Goal: Task Accomplishment & Management: Use online tool/utility

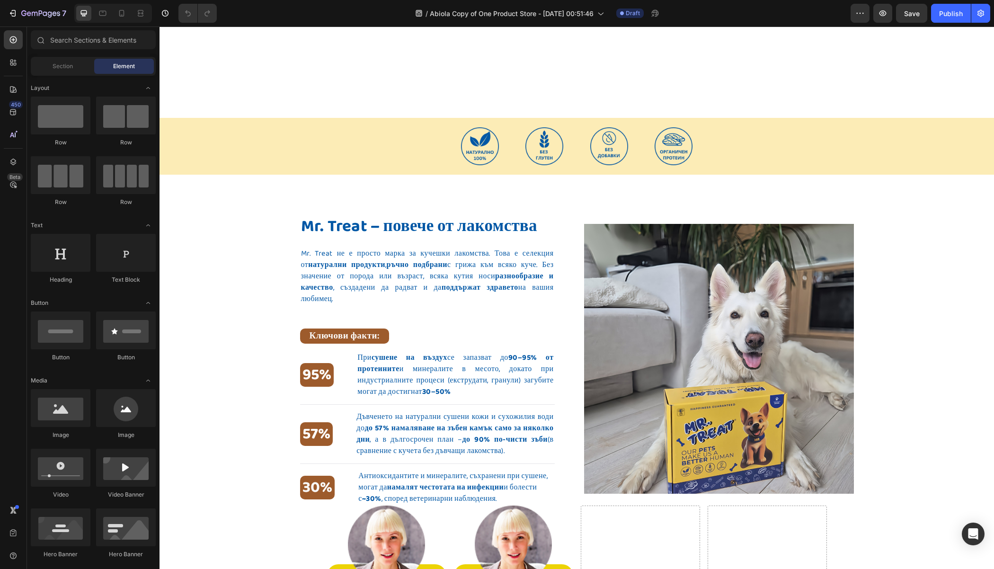
scroll to position [371, 0]
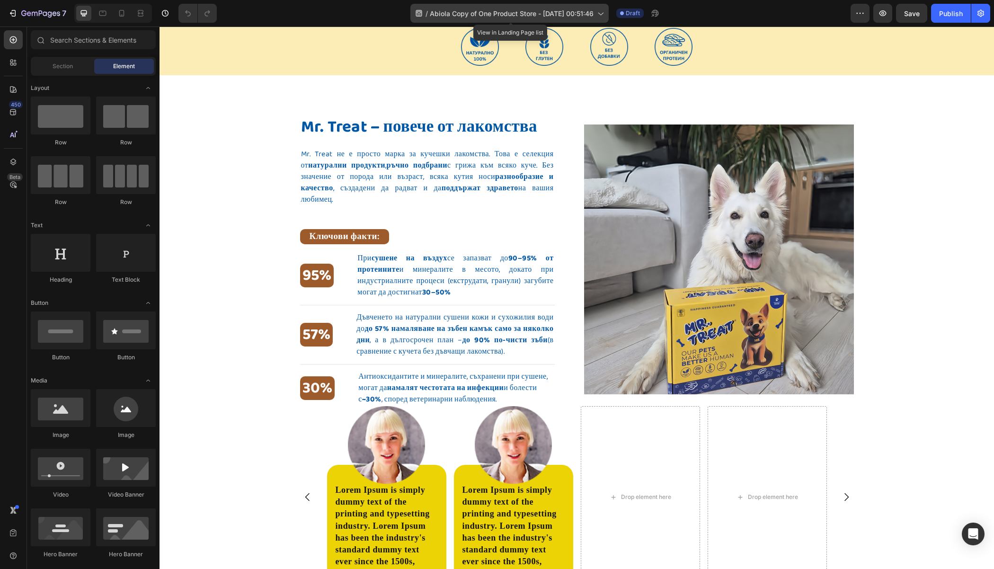
click at [565, 11] on span "Abiola Copy of One Product Store - [DATE] 00:51:46" at bounding box center [512, 14] width 164 height 10
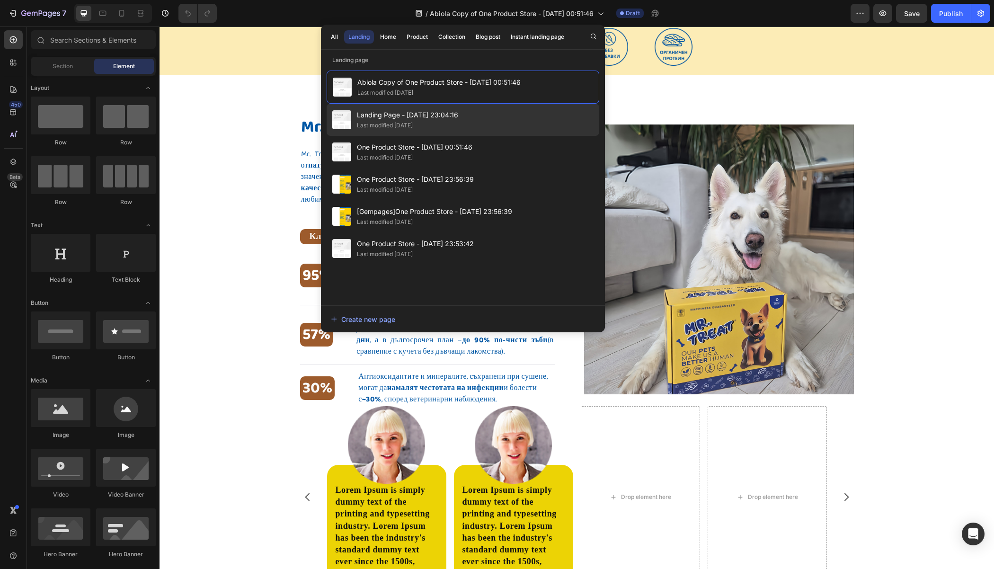
click at [468, 136] on div "Landing Page - Aug 24, 23:04:16 Last modified 2 days ago" at bounding box center [463, 152] width 273 height 32
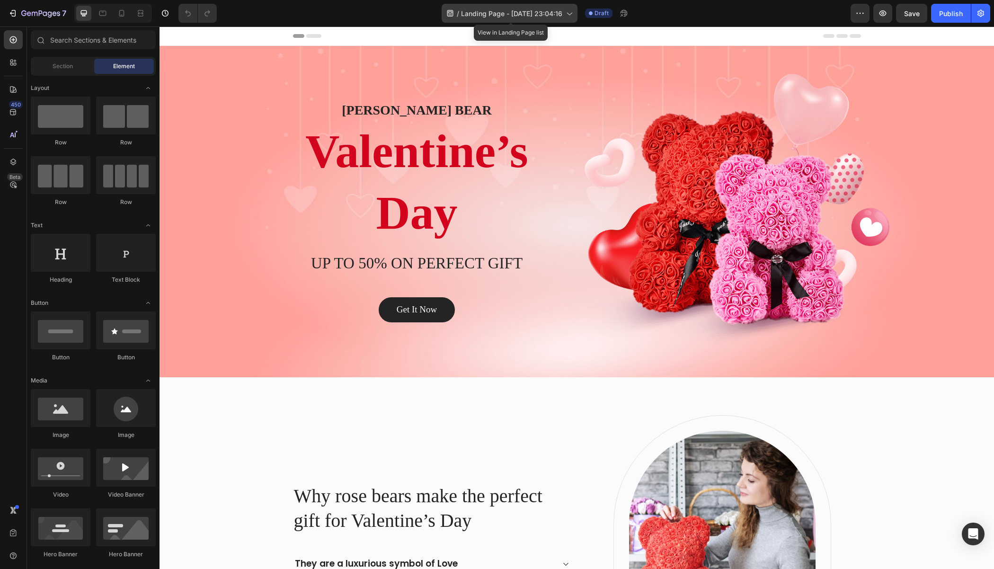
click at [505, 14] on span "Landing Page - [DATE] 23:04:16" at bounding box center [511, 14] width 101 height 10
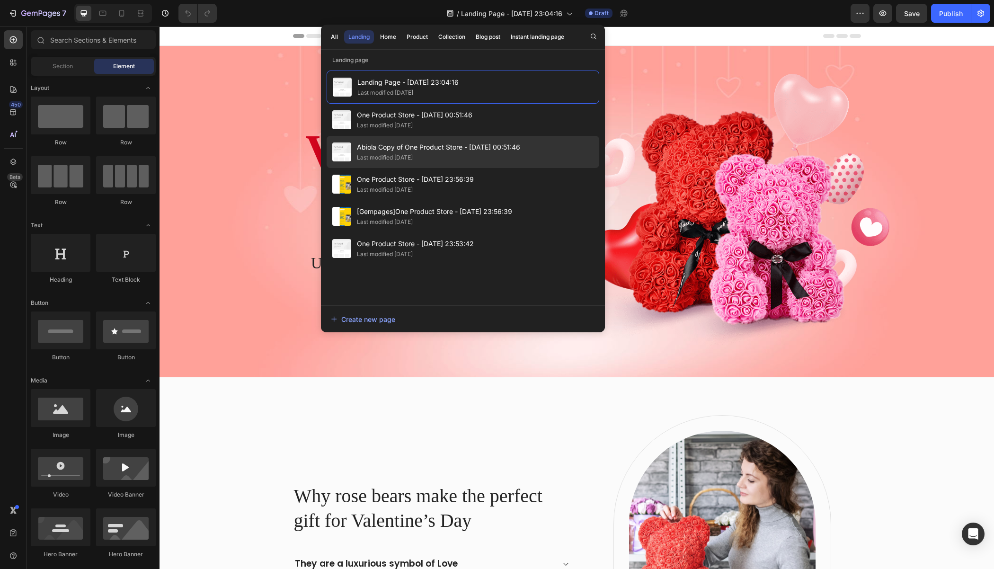
click at [447, 142] on span "Abiola Copy of One Product Store - [DATE] 00:51:46" at bounding box center [438, 146] width 163 height 11
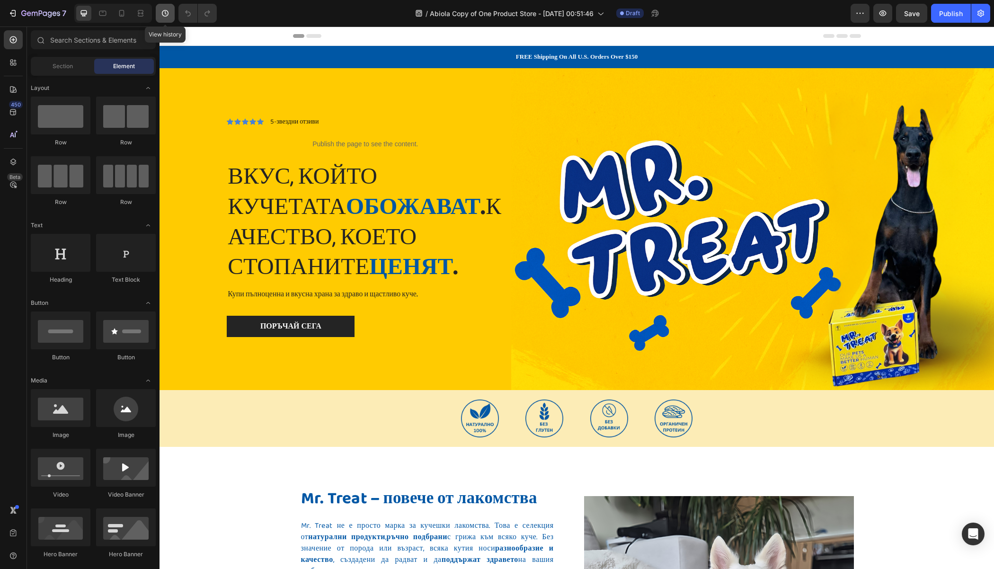
click at [159, 12] on button "button" at bounding box center [165, 13] width 19 height 19
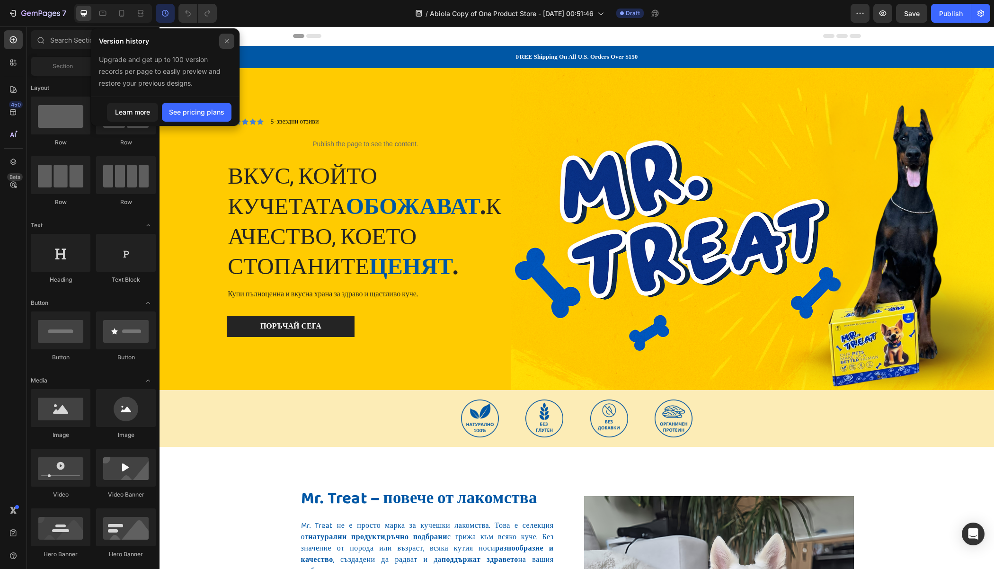
click at [223, 41] on icon at bounding box center [227, 41] width 8 height 8
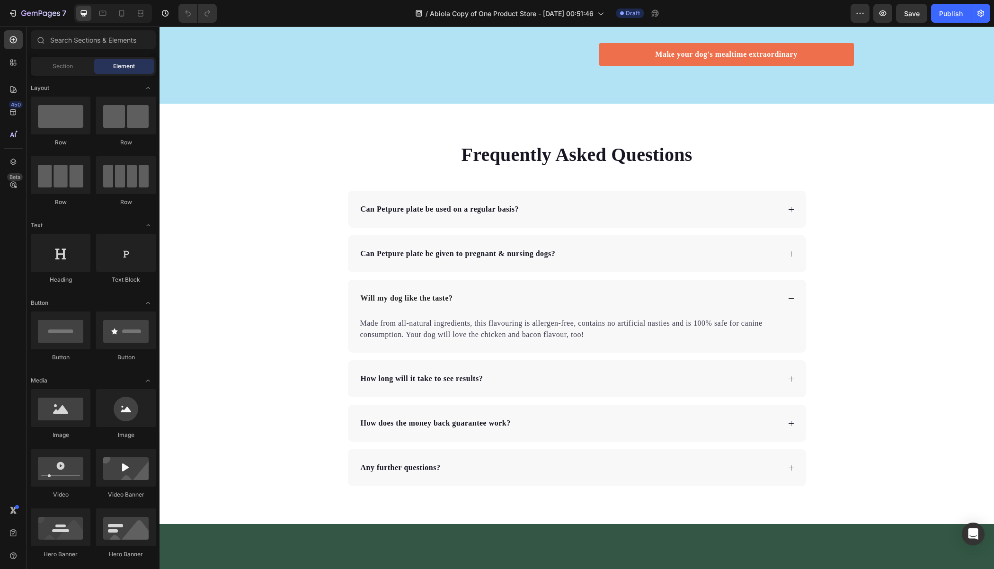
scroll to position [3359, 0]
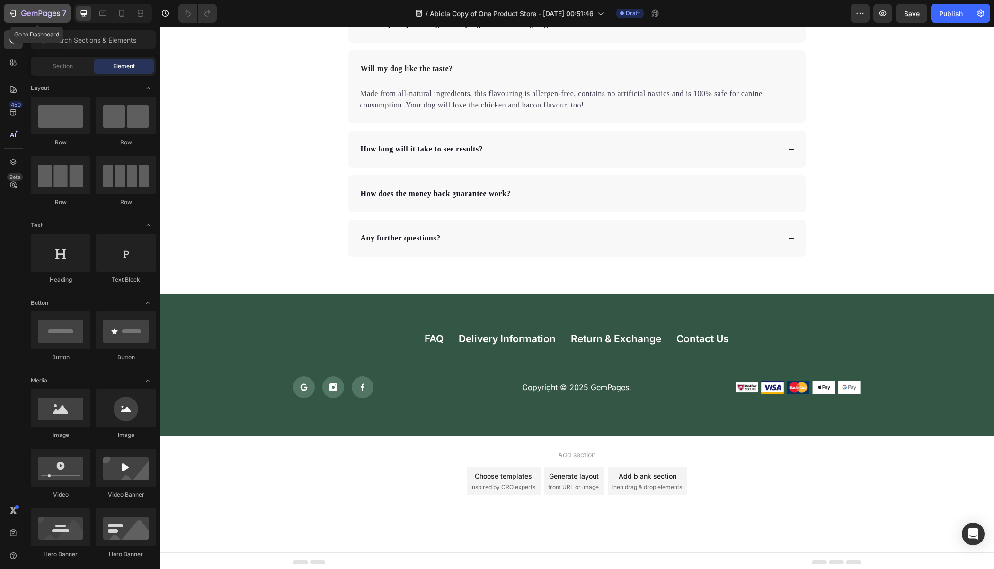
click at [20, 9] on div "7" at bounding box center [37, 13] width 58 height 11
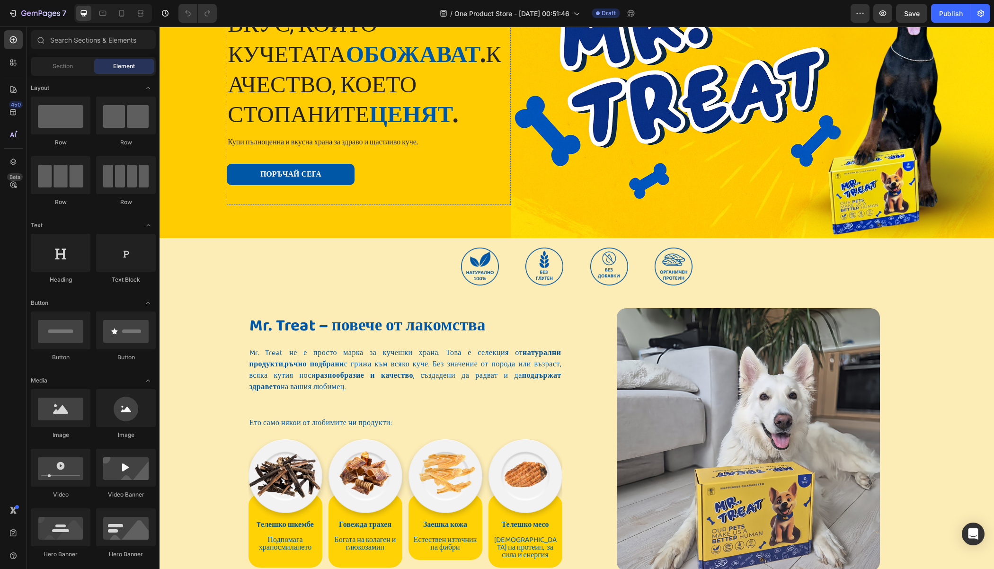
scroll to position [159, 0]
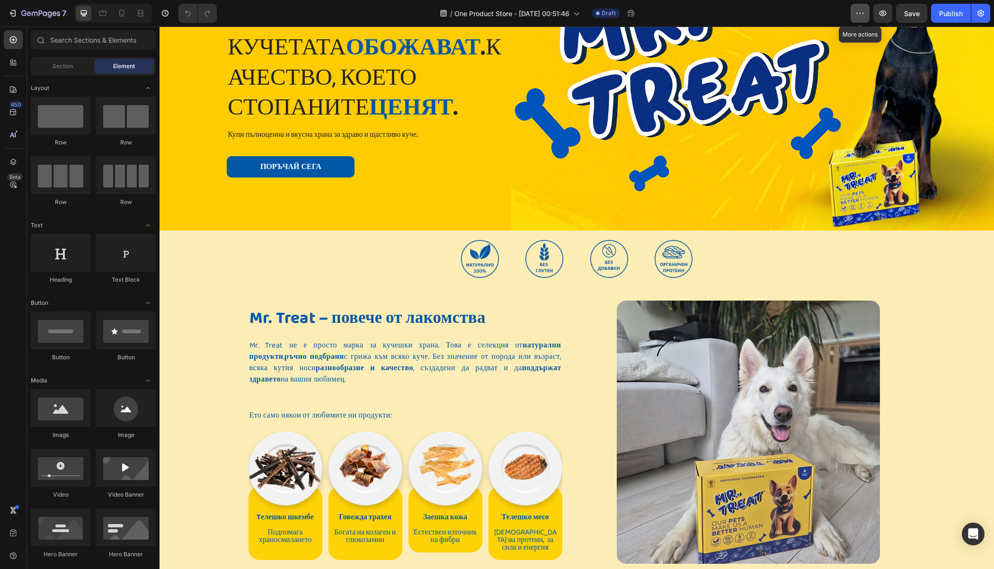
click at [856, 6] on button "button" at bounding box center [859, 13] width 19 height 19
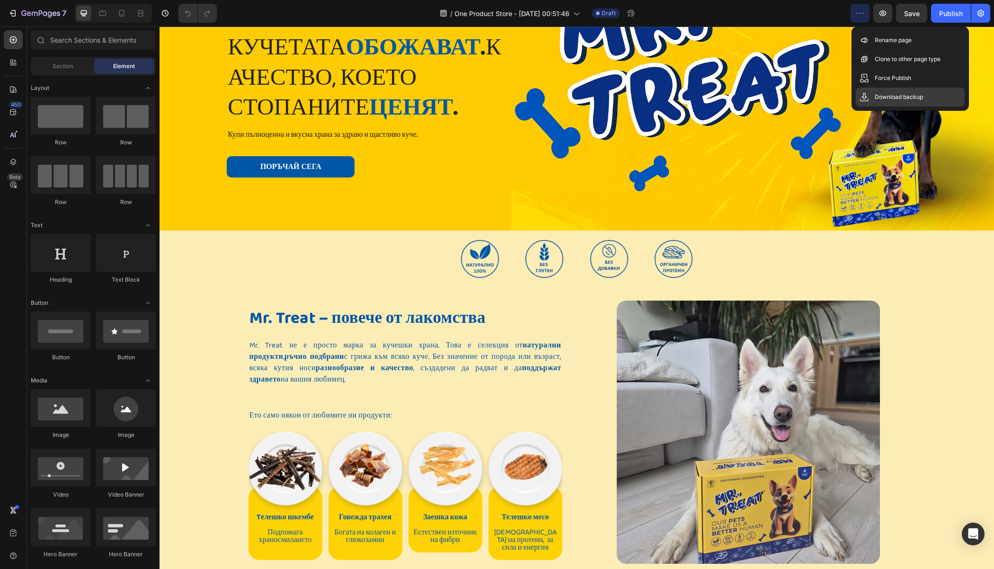
click at [883, 101] on p "Download backup" at bounding box center [898, 96] width 48 height 9
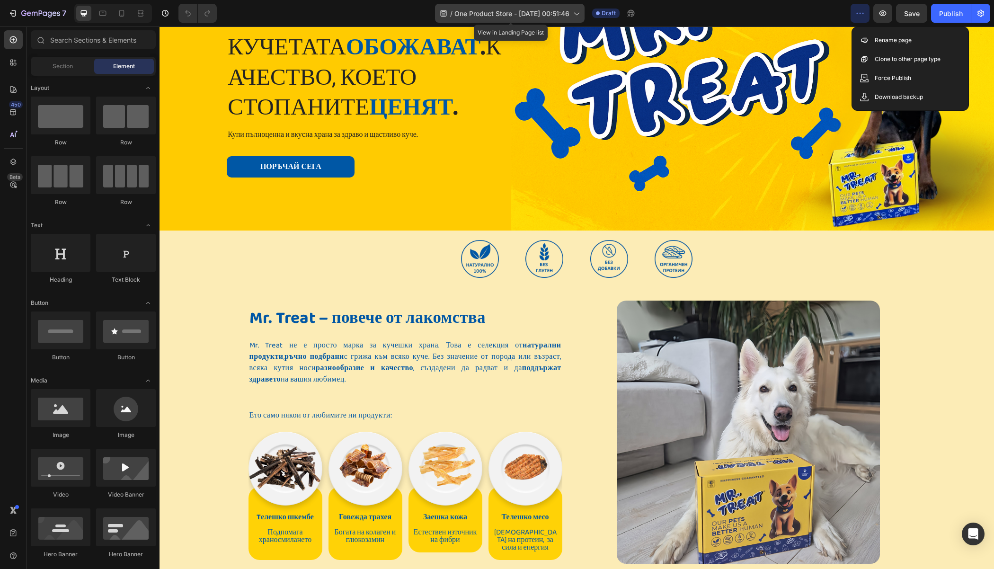
click at [437, 14] on div "/ One Product Store - Aug 14, 00:51:46" at bounding box center [510, 13] width 150 height 19
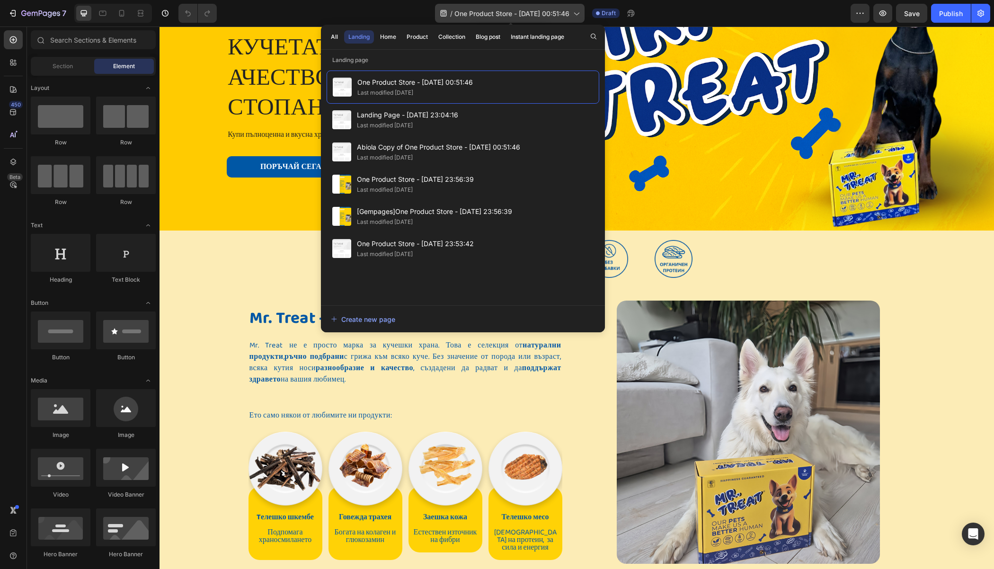
click at [444, 13] on icon at bounding box center [443, 13] width 6 height 7
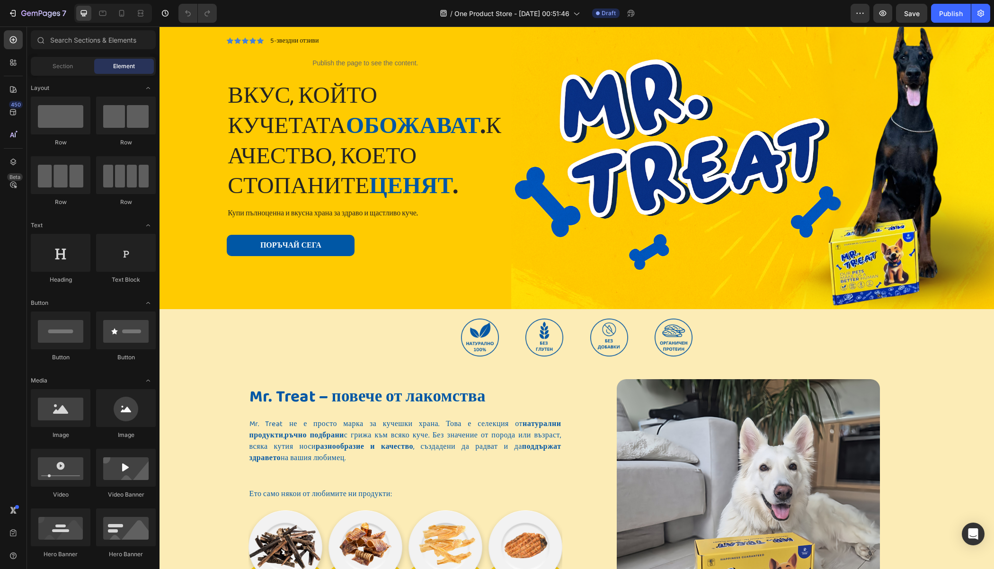
scroll to position [79, 0]
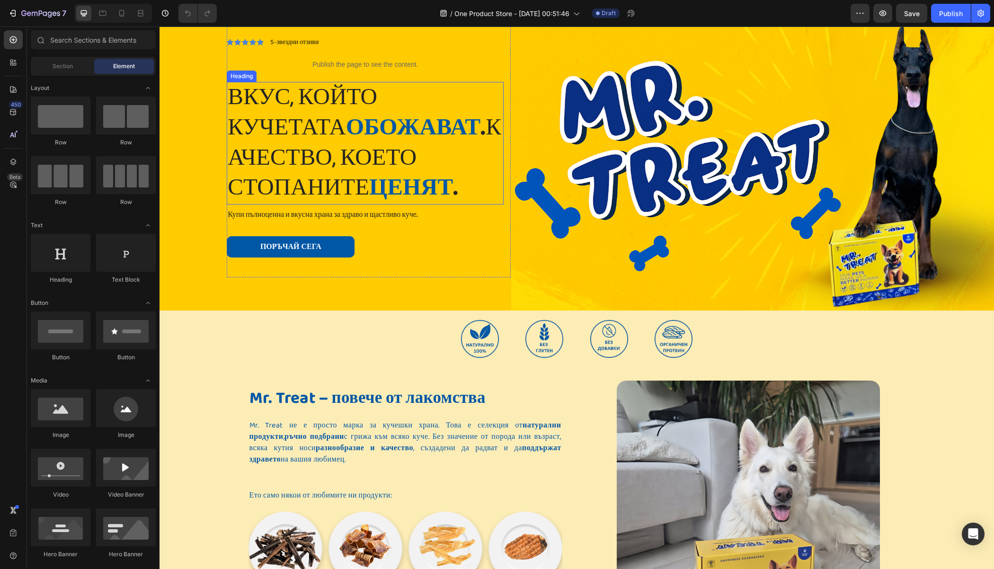
click at [314, 152] on h2 "Вкус, който кучетата обожават . Качество, което стопаните ценят ." at bounding box center [365, 143] width 277 height 123
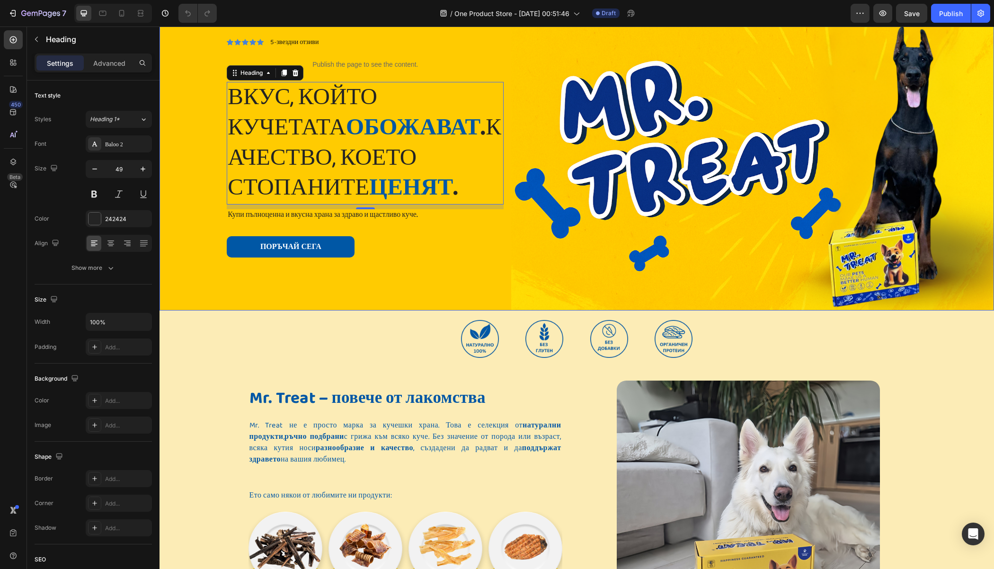
scroll to position [0, 0]
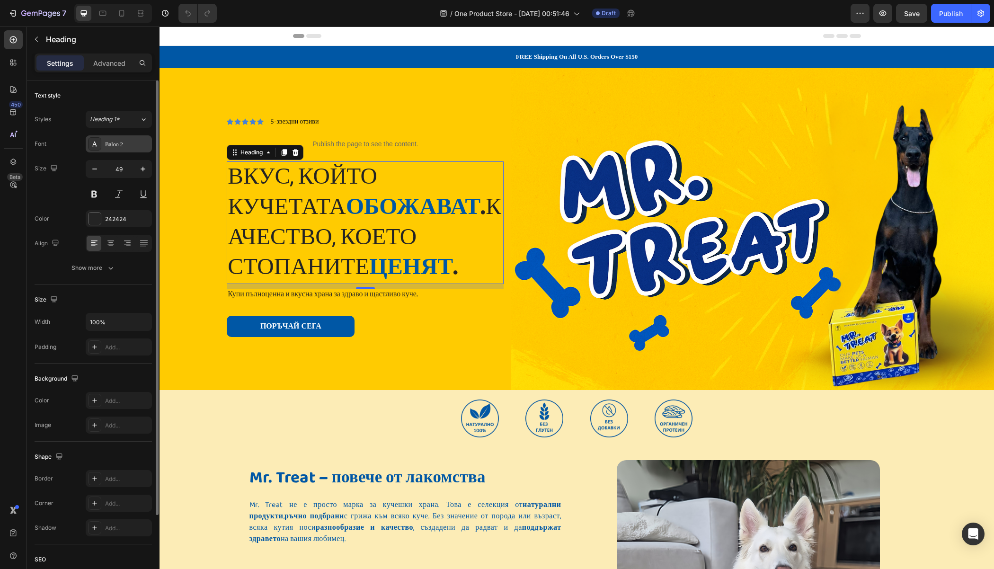
click at [121, 143] on div "Baloo 2" at bounding box center [127, 144] width 44 height 9
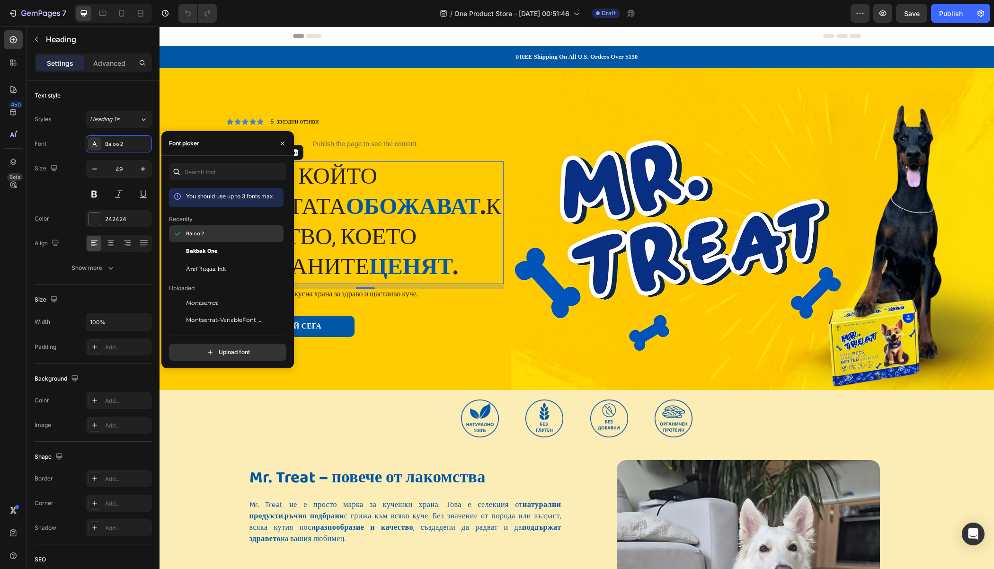
click at [204, 235] on div "Baloo 2" at bounding box center [234, 233] width 96 height 9
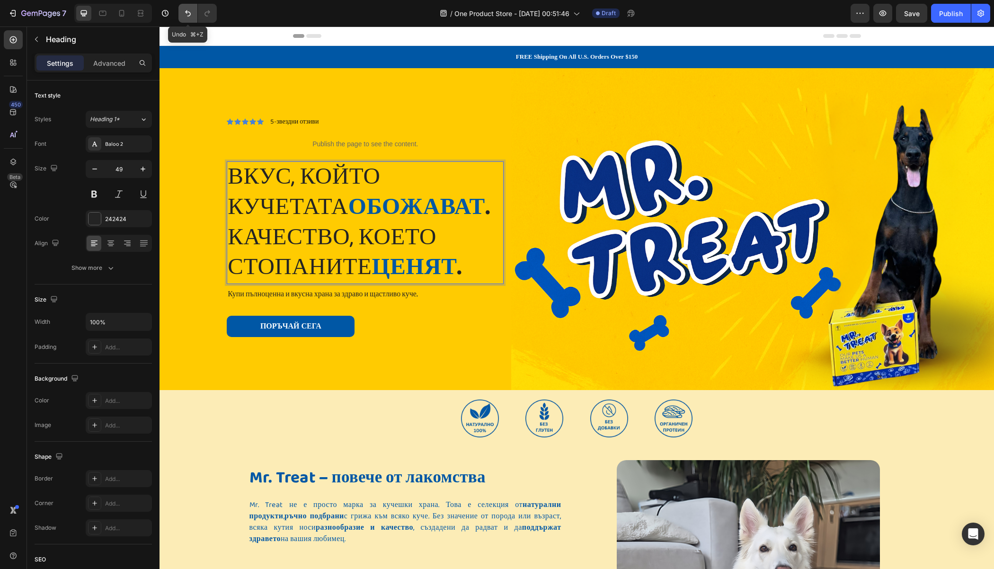
click at [188, 16] on icon "Undo/Redo" at bounding box center [188, 13] width 6 height 6
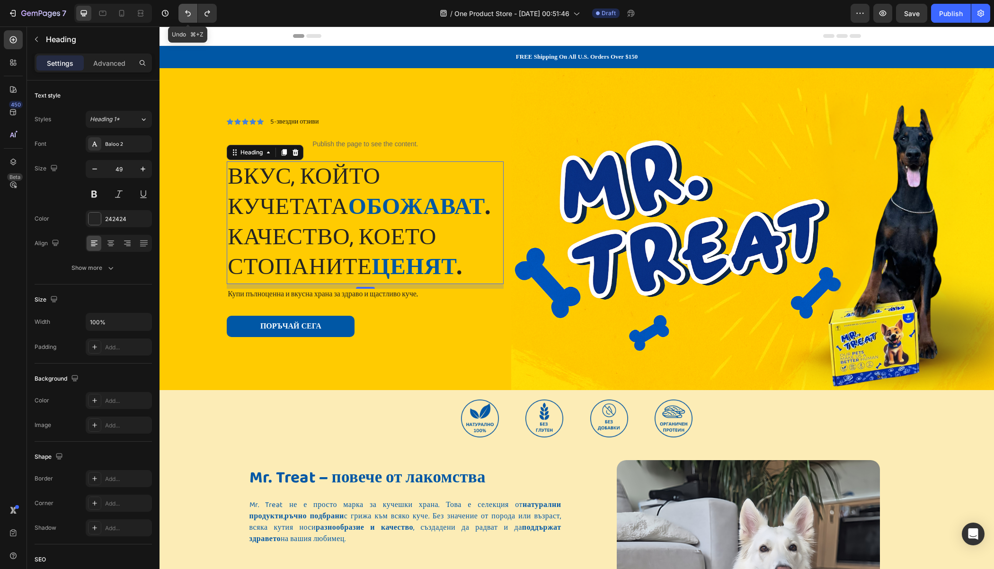
click at [188, 16] on icon "Undo/Redo" at bounding box center [188, 13] width 6 height 6
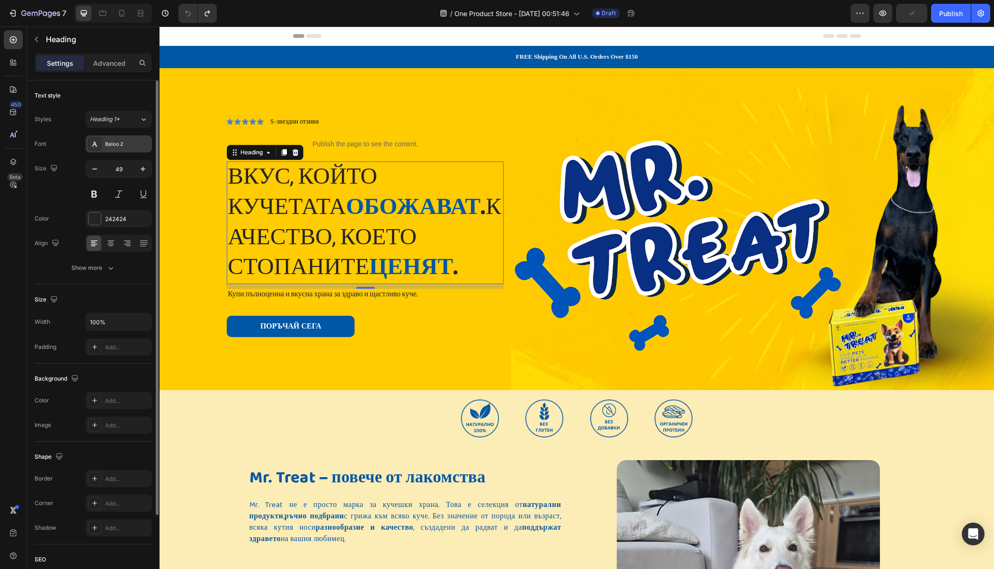
click at [131, 144] on div "Baloo 2" at bounding box center [127, 144] width 44 height 9
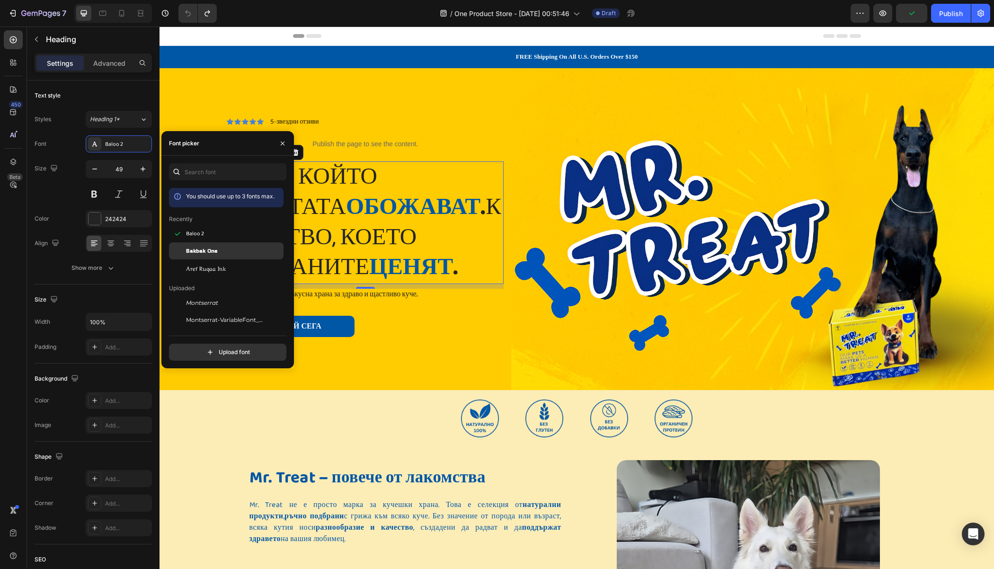
click at [209, 250] on span "Bakbak One" at bounding box center [201, 251] width 31 height 9
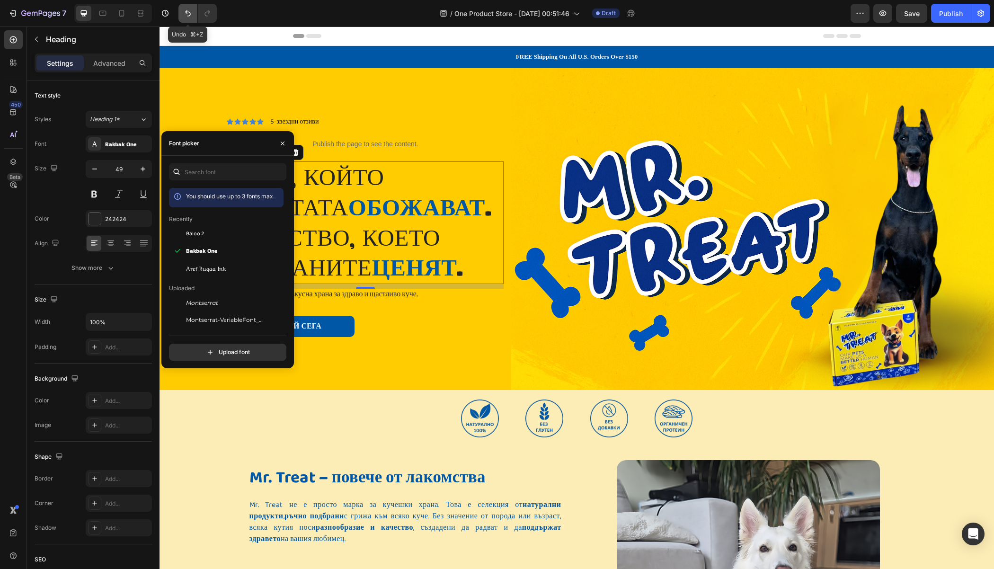
click at [192, 6] on button "Undo/Redo" at bounding box center [187, 13] width 19 height 19
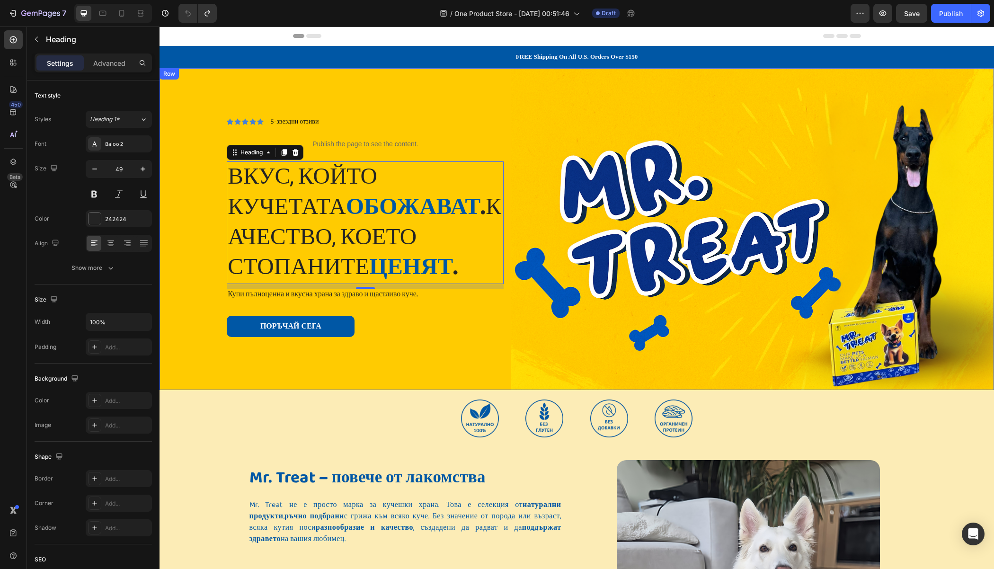
click at [199, 238] on div "Icon Icon Icon Icon Icon Icon List 5-звездни отзиви Text Block Row Publish the …" at bounding box center [339, 229] width 344 height 322
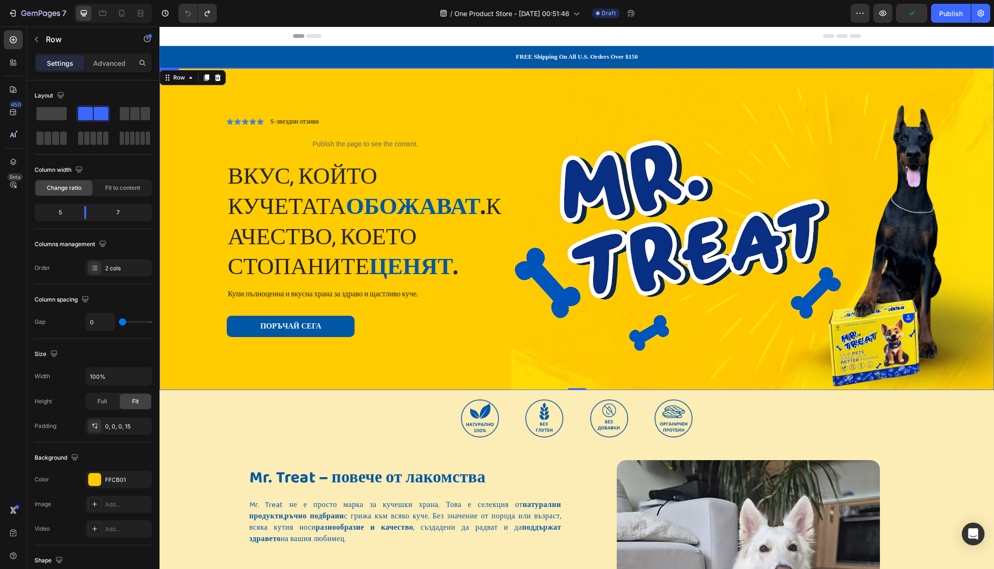
click at [691, 56] on p "FREE Shipping On All U.S. Orders Over $150" at bounding box center [577, 57] width 818 height 8
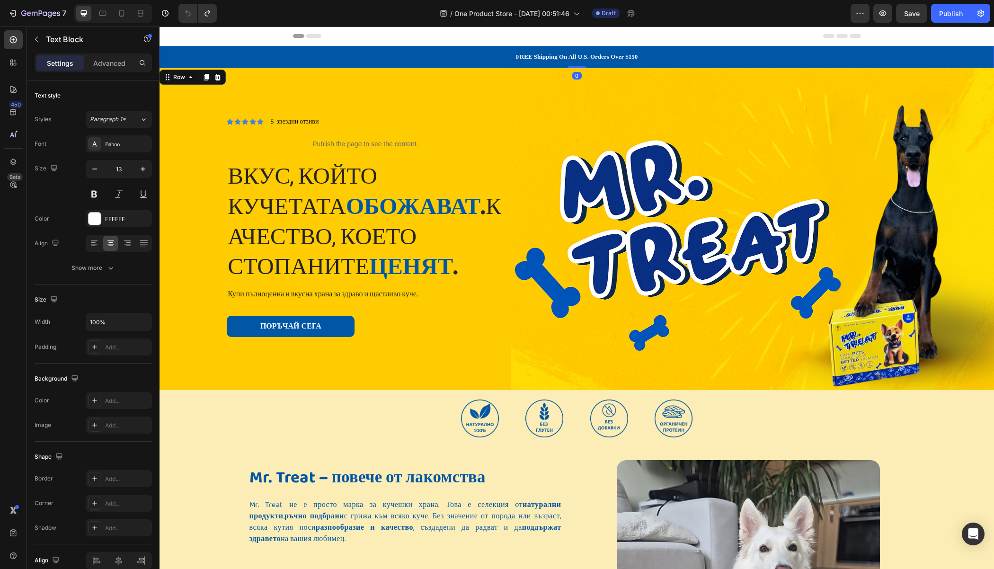
click at [177, 47] on div "FREE Shipping On All U.S. Orders Over $150 Text Block Row 0" at bounding box center [576, 57] width 834 height 22
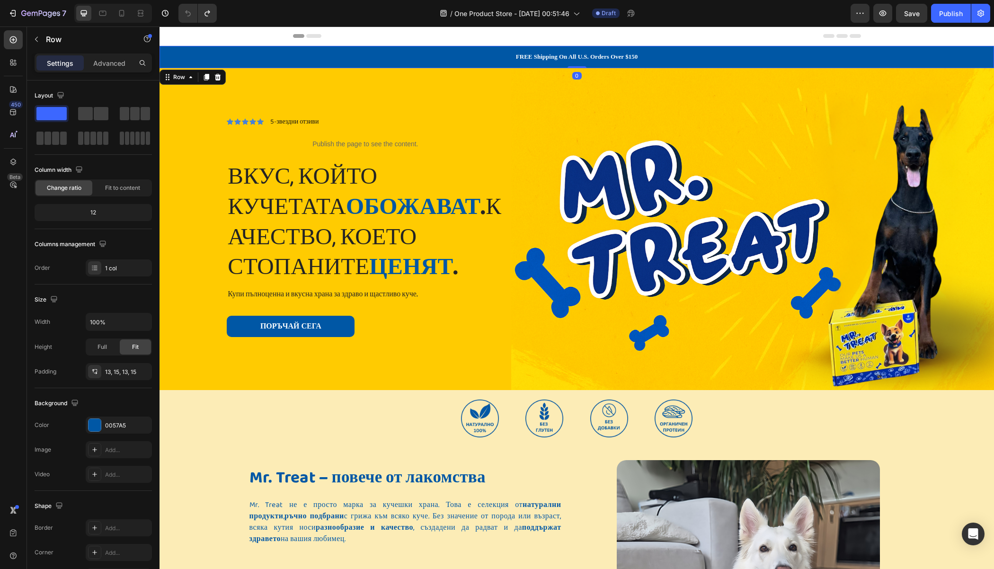
click at [174, 49] on div "FREE Shipping On All U.S. Orders Over $150 Text Block Row 0" at bounding box center [576, 57] width 834 height 22
click at [214, 56] on p "FREE Shipping On All U.S. Orders Over $150" at bounding box center [577, 57] width 818 height 8
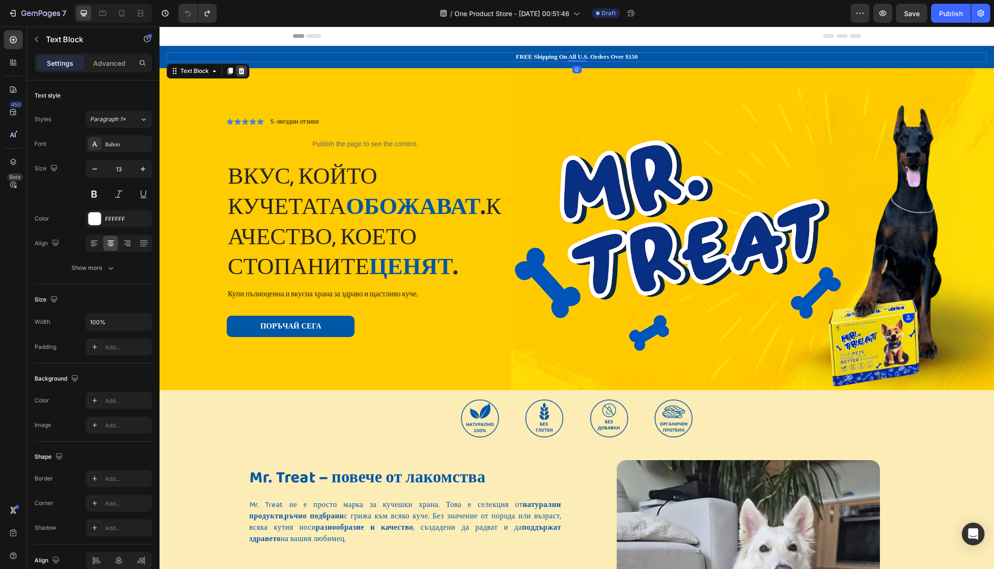
click at [243, 74] on div at bounding box center [241, 70] width 11 height 11
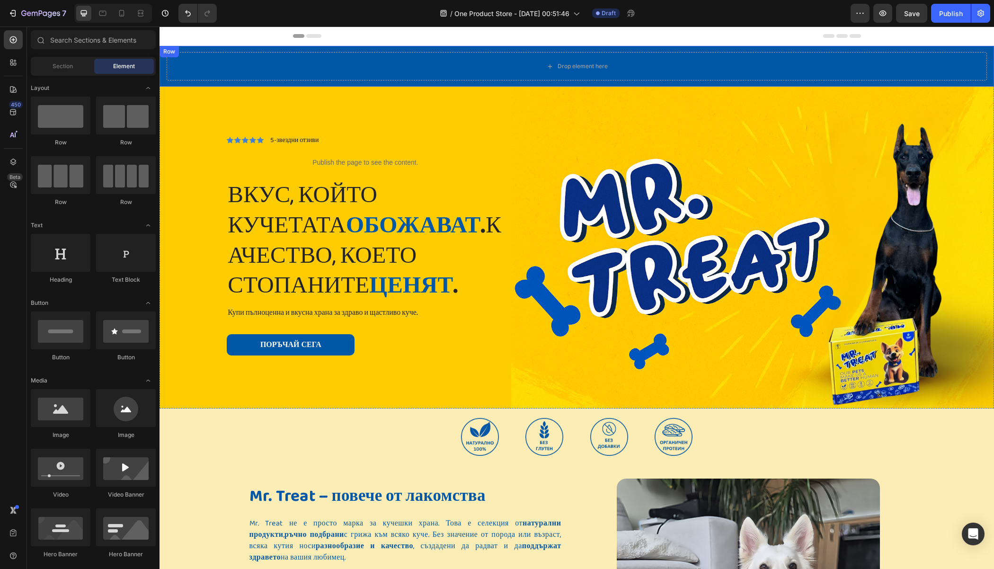
click at [169, 53] on div "Row" at bounding box center [169, 51] width 16 height 9
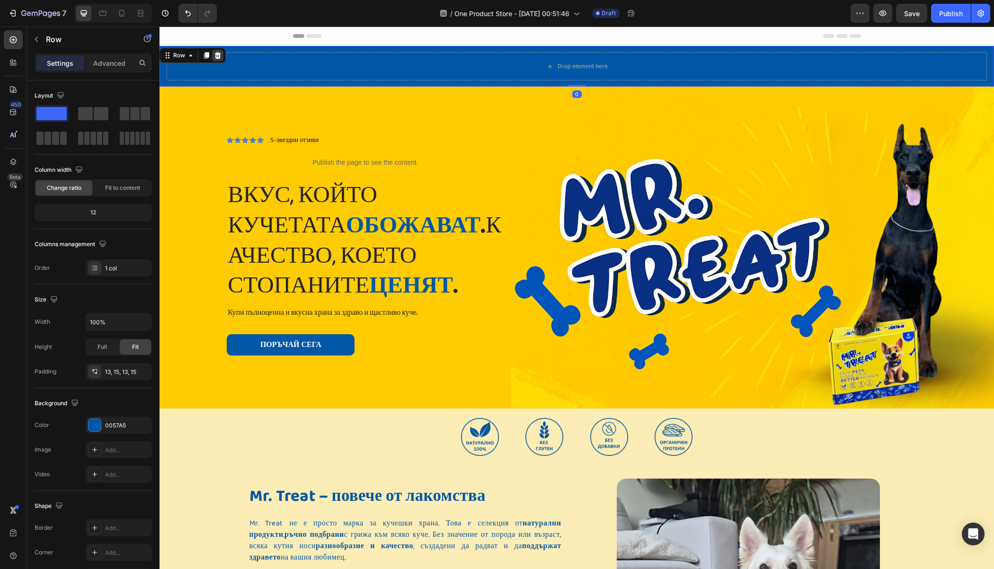
click at [217, 55] on icon at bounding box center [218, 55] width 6 height 7
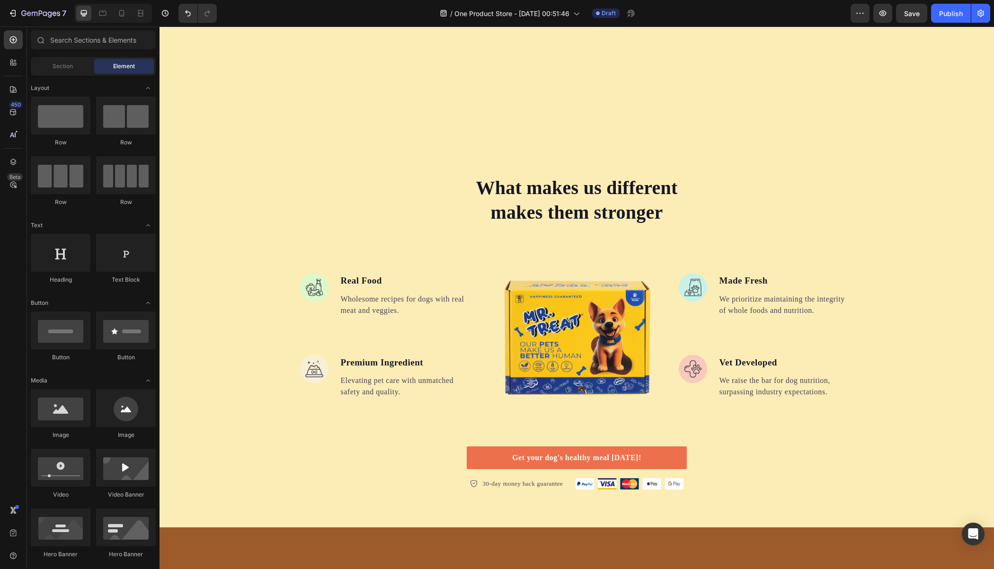
scroll to position [1607, 0]
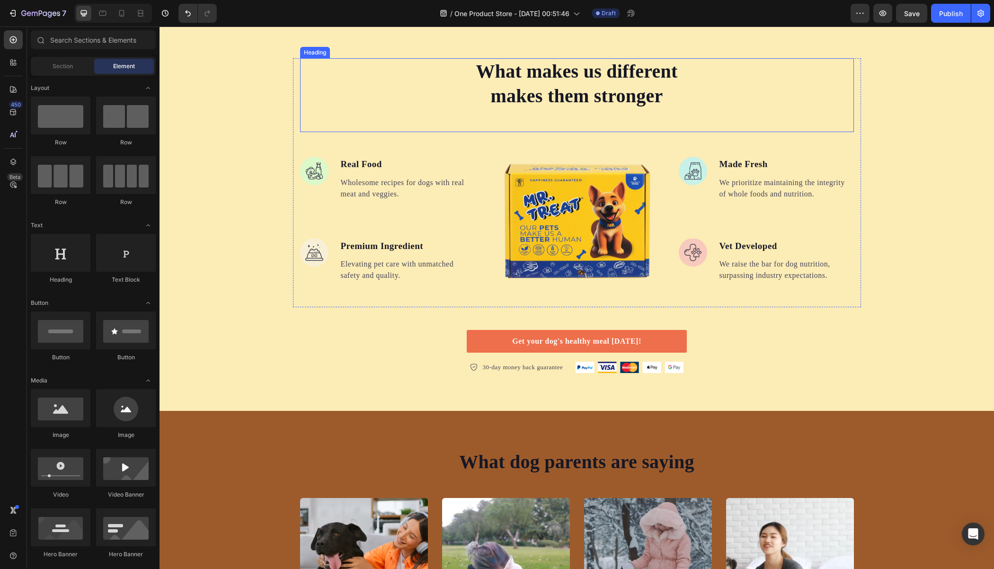
click at [426, 91] on div "What makes us different makes them stronger" at bounding box center [577, 83] width 554 height 51
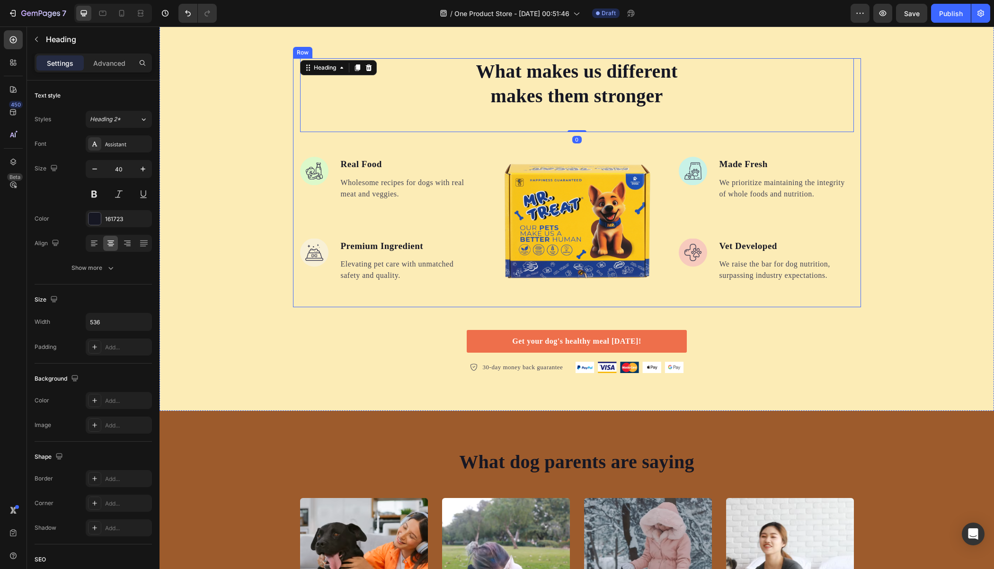
click at [295, 132] on div "What makes us different makes them stronger Heading 0 Image Real Food Text bloc…" at bounding box center [577, 182] width 568 height 249
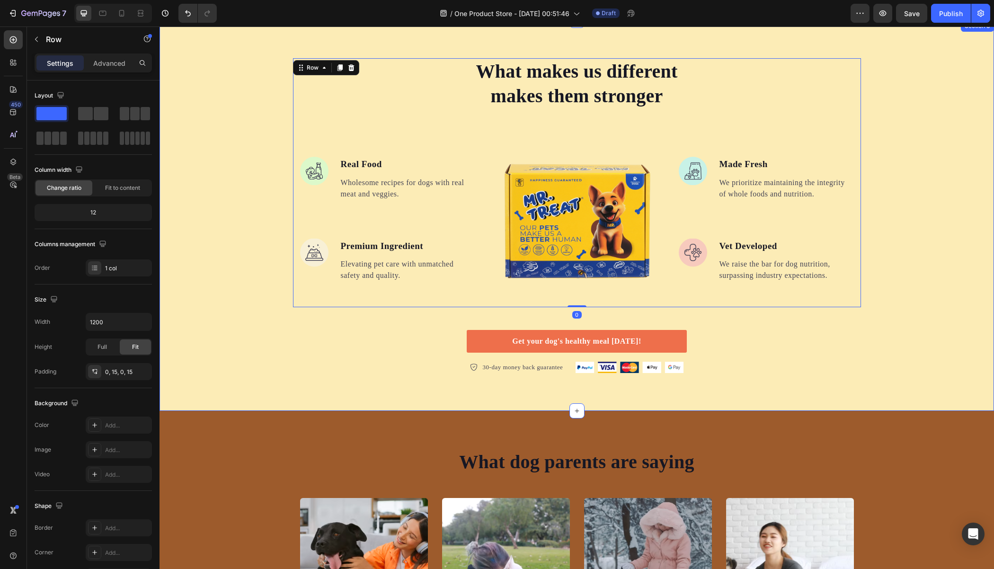
click at [218, 134] on div "What makes us different makes them stronger Heading Image Real Food Text block …" at bounding box center [576, 215] width 834 height 315
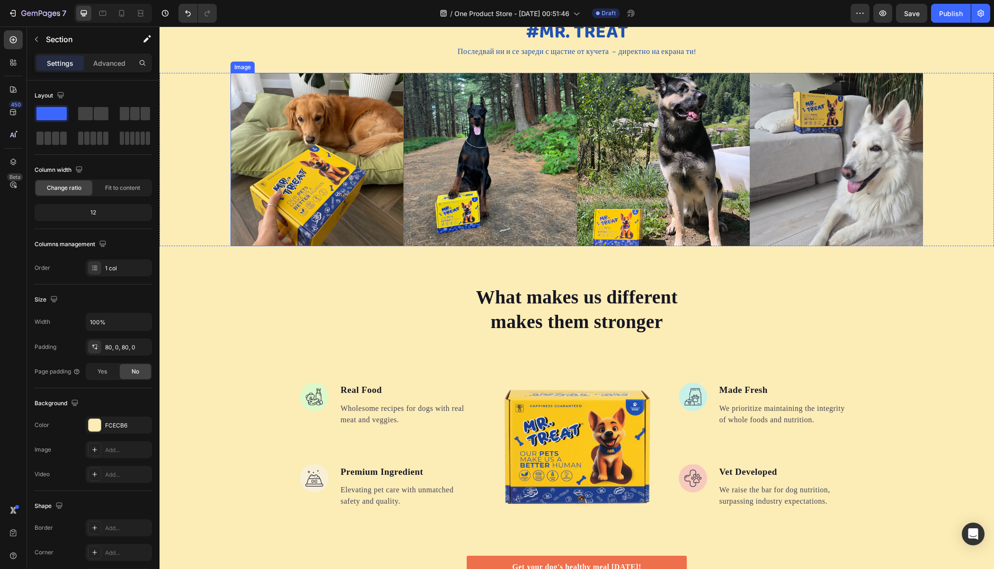
scroll to position [1505, 0]
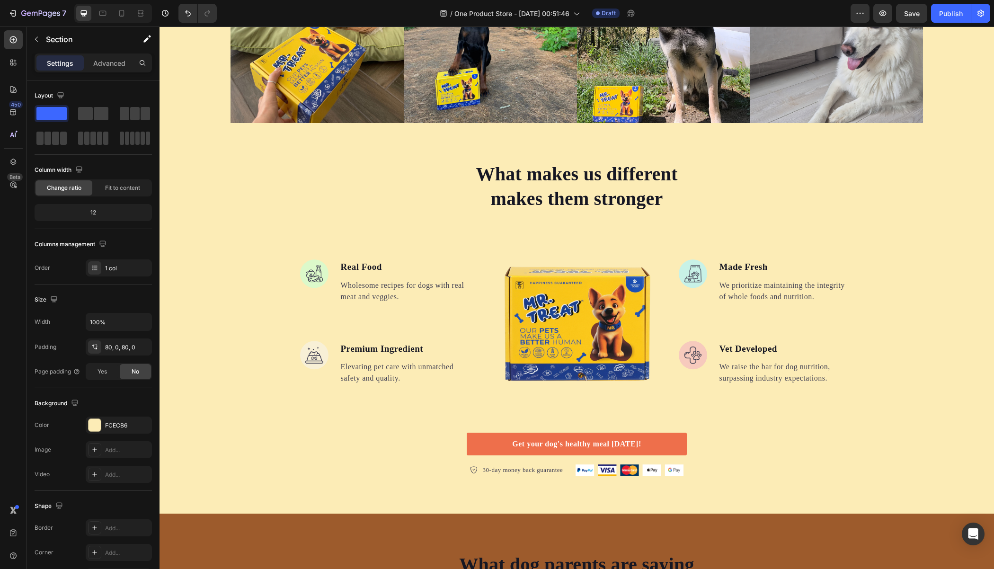
click at [247, 268] on div "What makes us different makes them stronger Heading Image Real Food Text block …" at bounding box center [576, 318] width 834 height 315
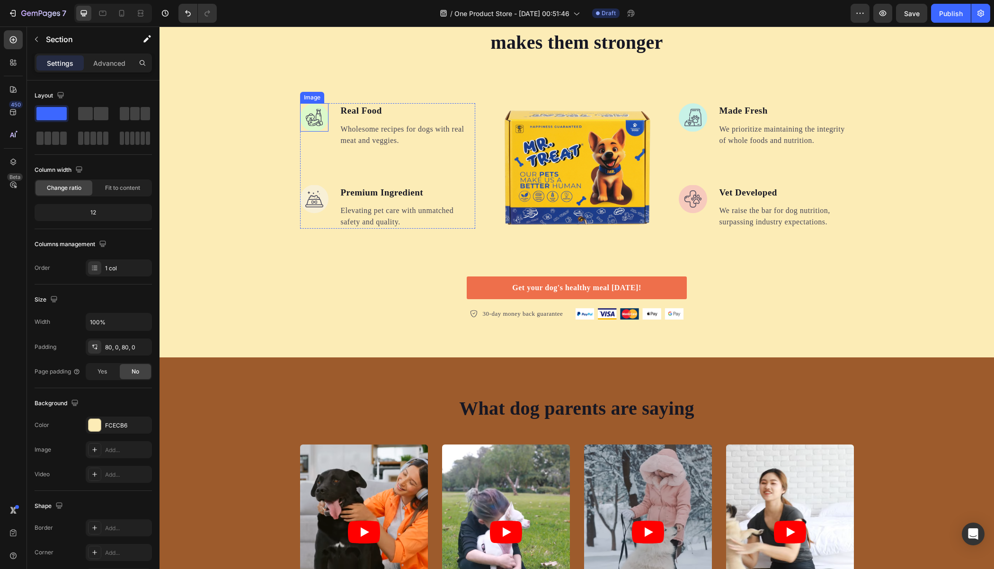
scroll to position [1688, 0]
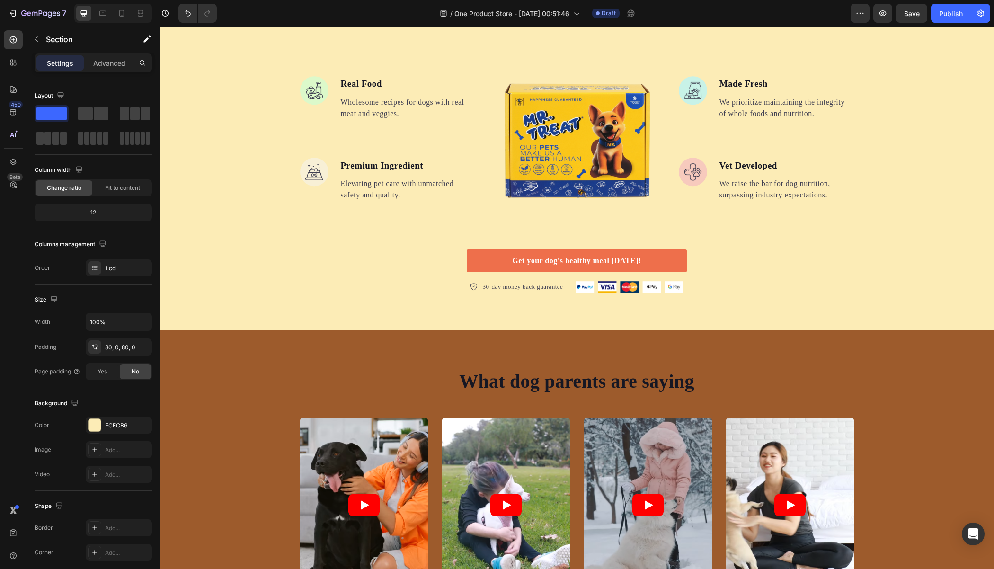
click at [237, 259] on div "What makes us different makes them stronger Heading Image Real Food Text block …" at bounding box center [576, 135] width 834 height 315
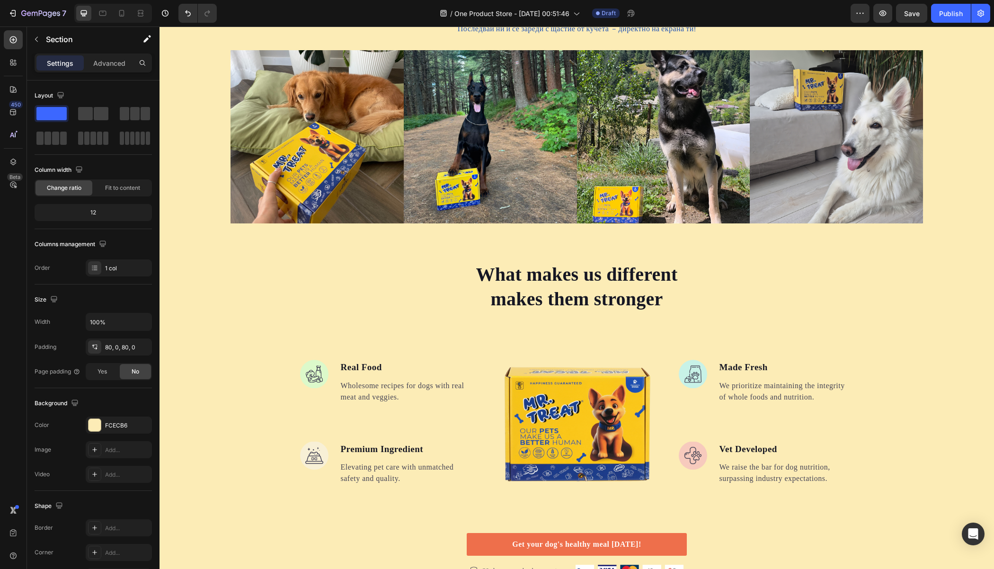
scroll to position [1380, 0]
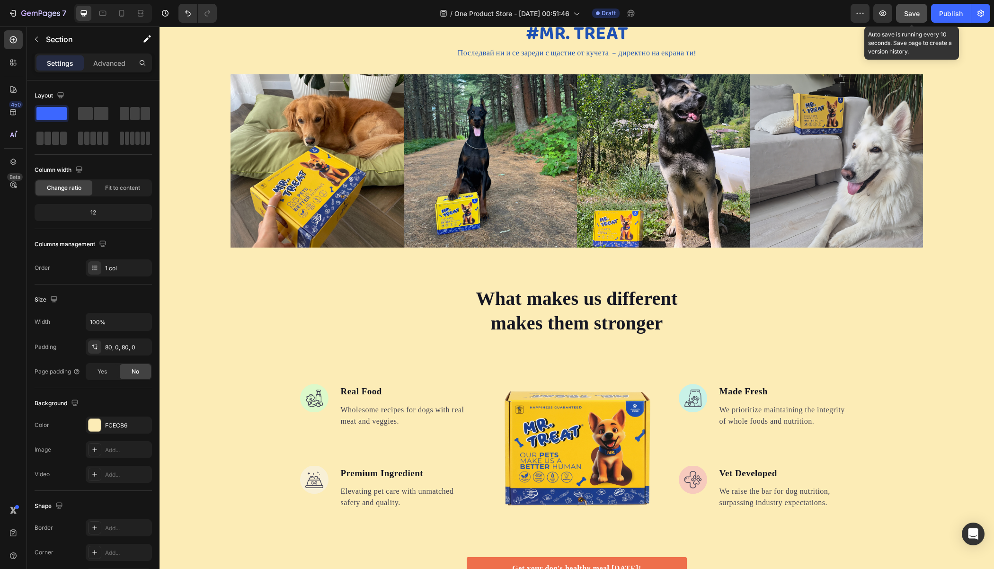
click at [919, 18] on button "Save" at bounding box center [911, 13] width 31 height 19
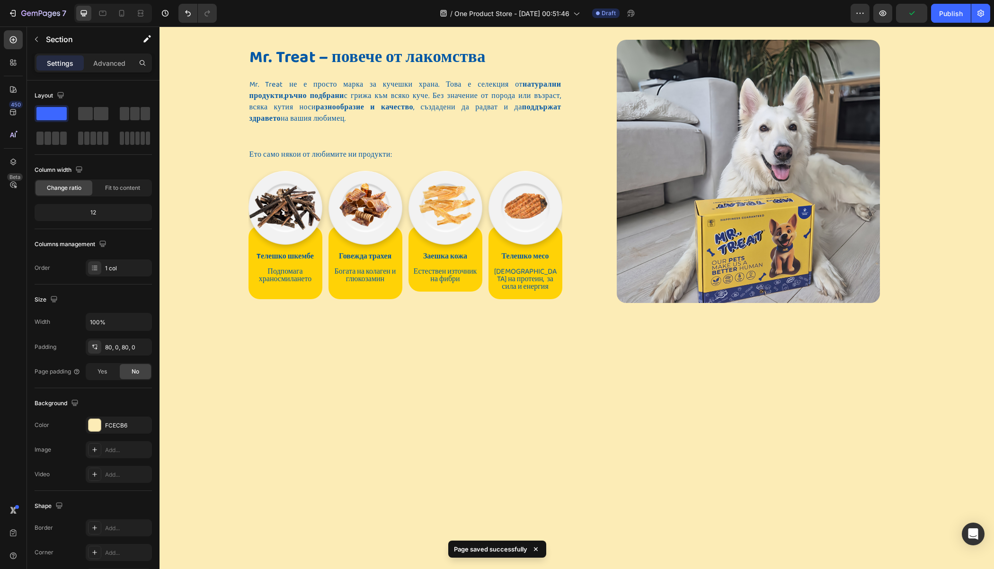
scroll to position [0, 0]
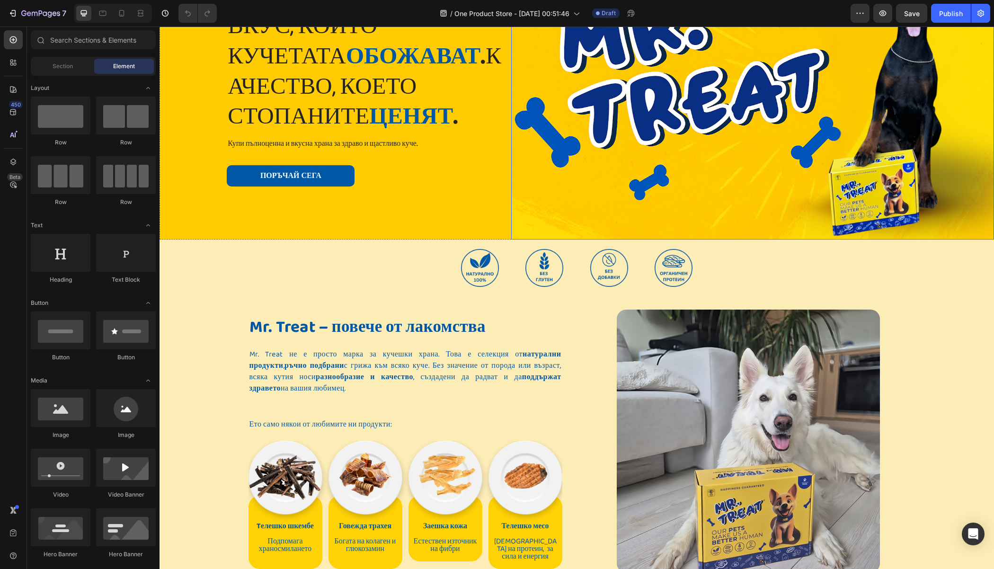
scroll to position [388, 0]
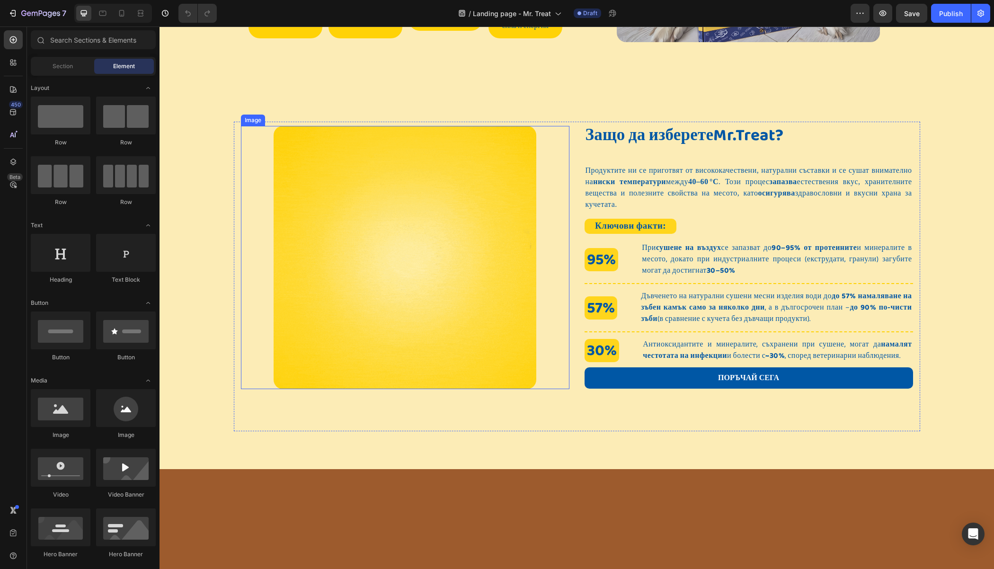
scroll to position [428, 0]
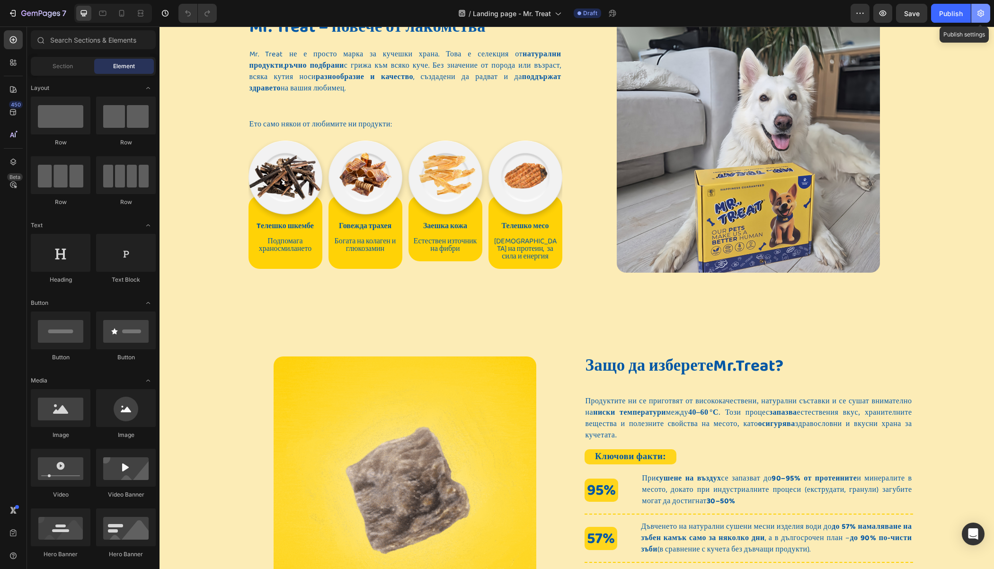
click at [976, 15] on icon "button" at bounding box center [980, 13] width 9 height 9
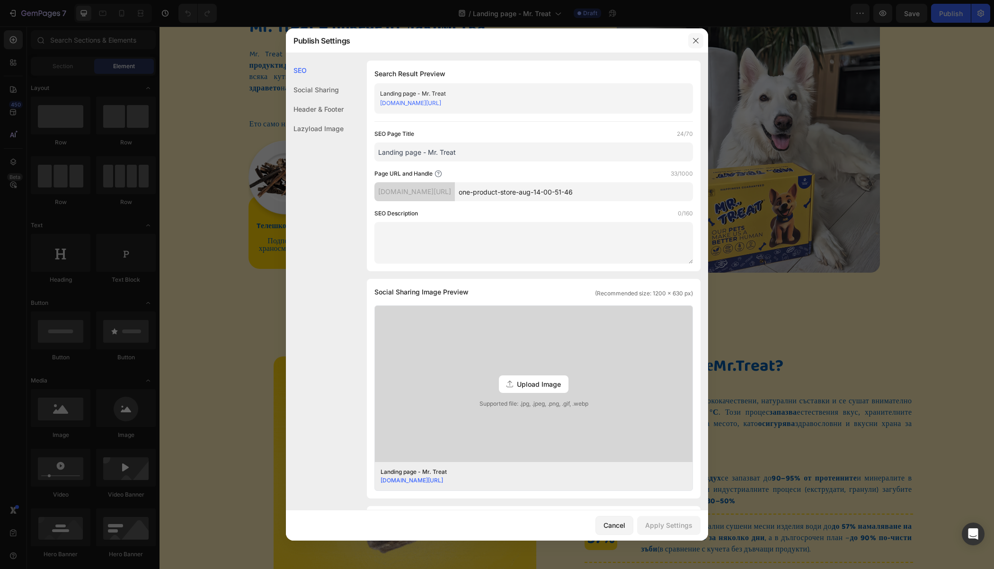
click at [697, 39] on icon "button" at bounding box center [695, 40] width 5 height 5
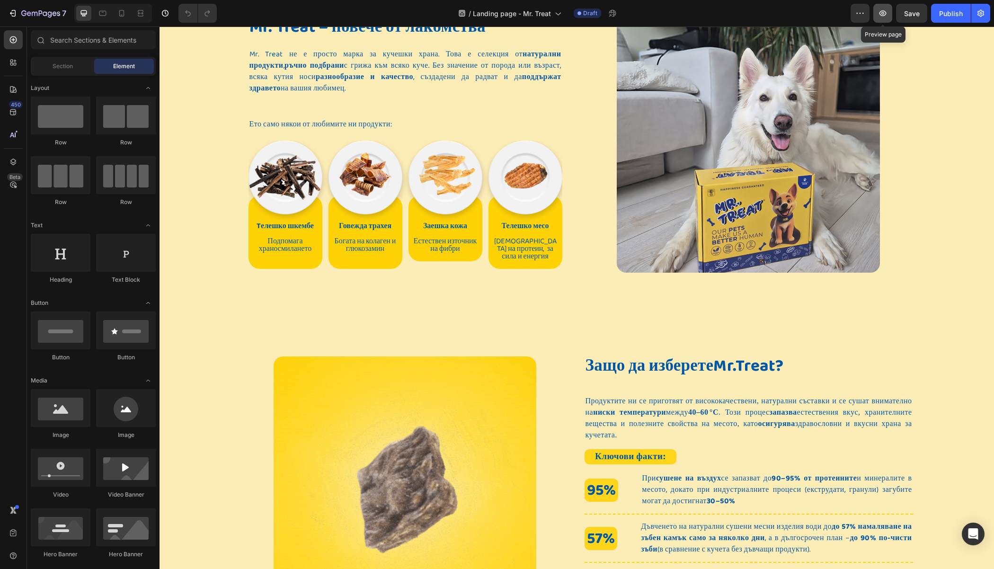
click at [884, 13] on icon "button" at bounding box center [882, 13] width 7 height 6
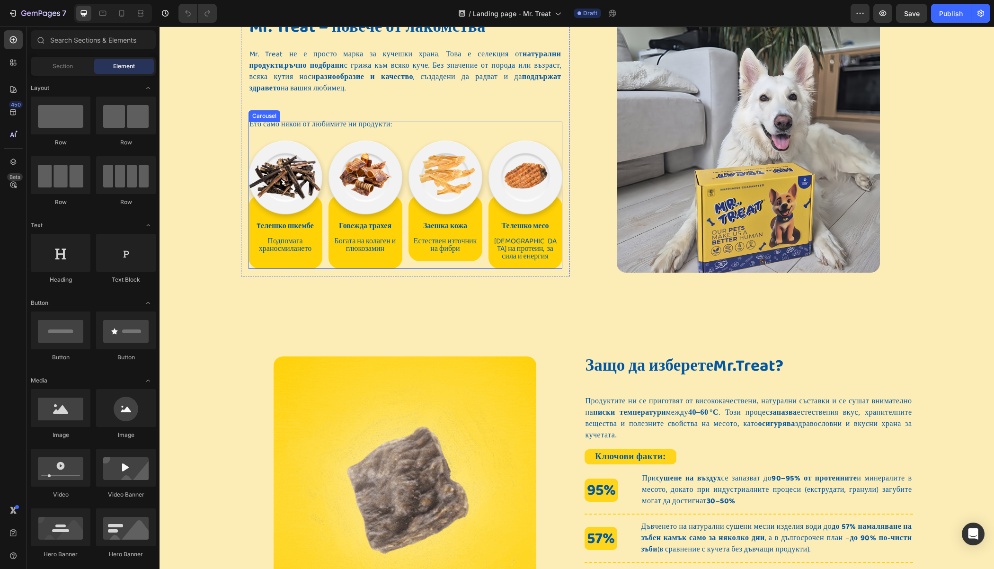
scroll to position [0, 0]
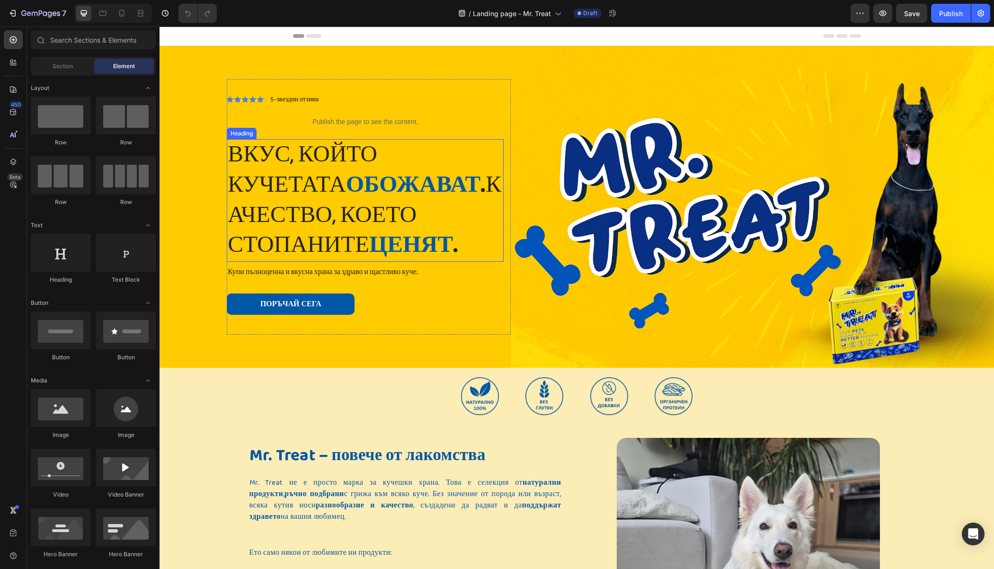
click at [348, 193] on h2 "Вкус, който кучетата обожават . Качество, което стопаните ценят ." at bounding box center [365, 200] width 277 height 123
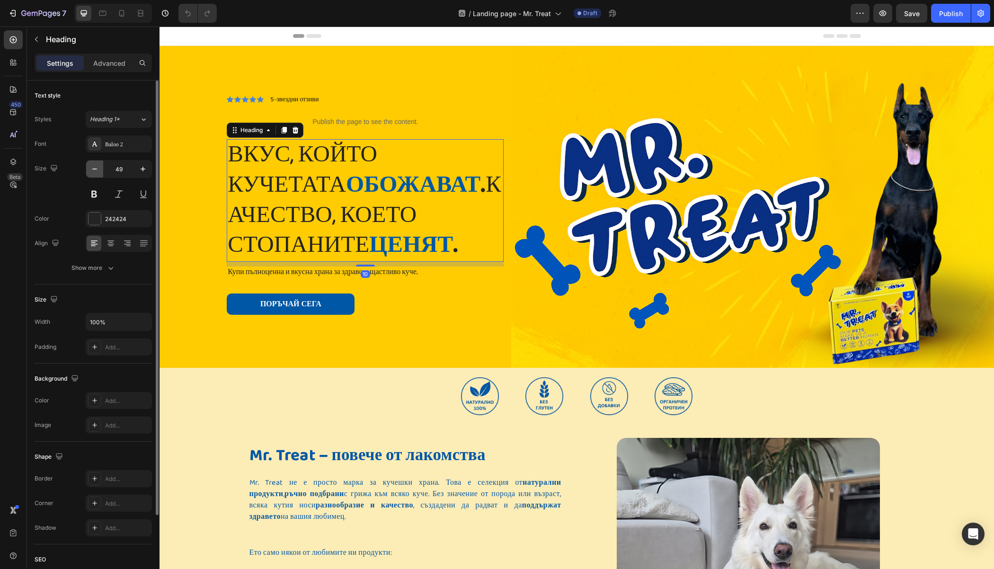
click at [92, 170] on icon "button" at bounding box center [94, 168] width 9 height 9
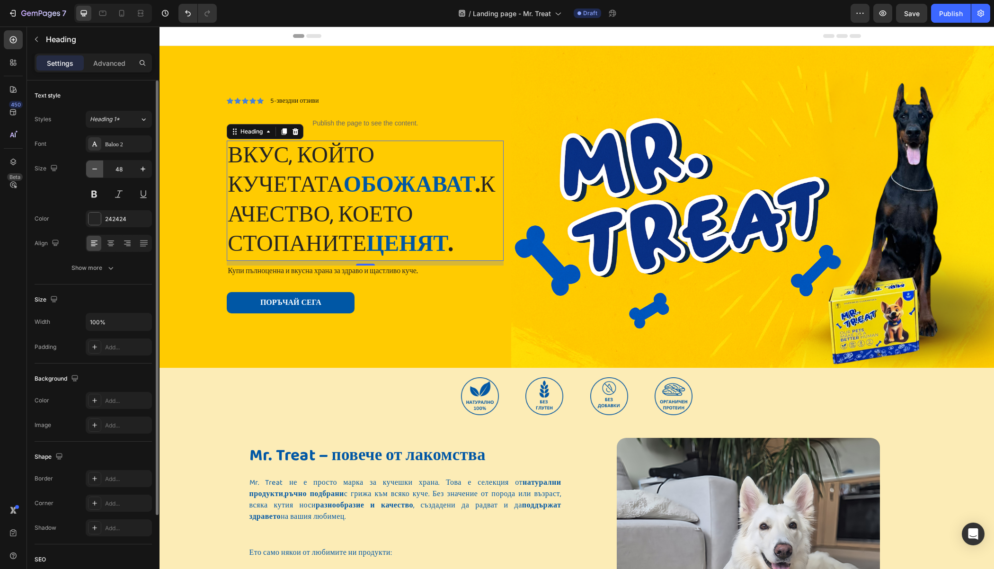
click at [92, 170] on icon "button" at bounding box center [94, 168] width 9 height 9
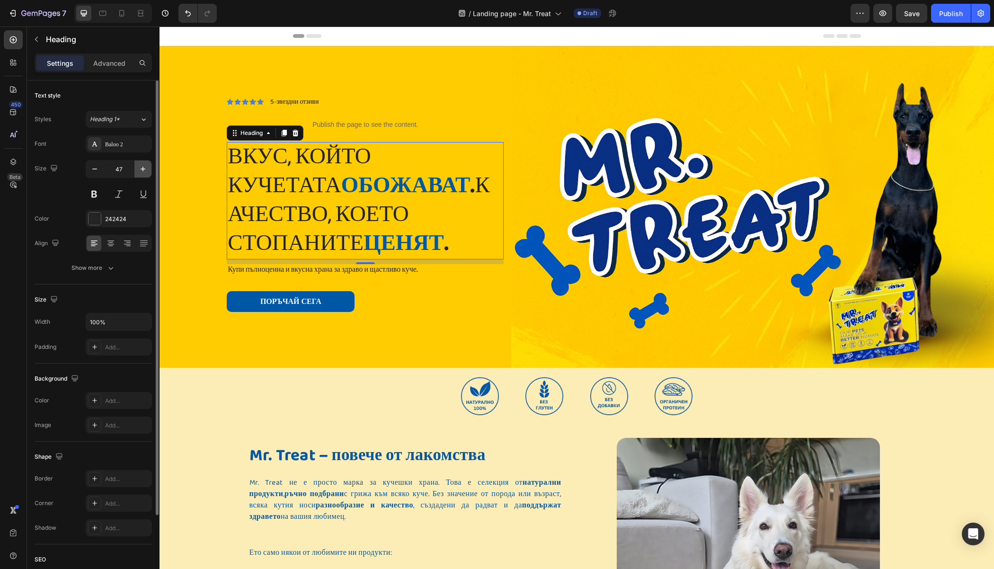
click at [141, 170] on icon "button" at bounding box center [142, 168] width 9 height 9
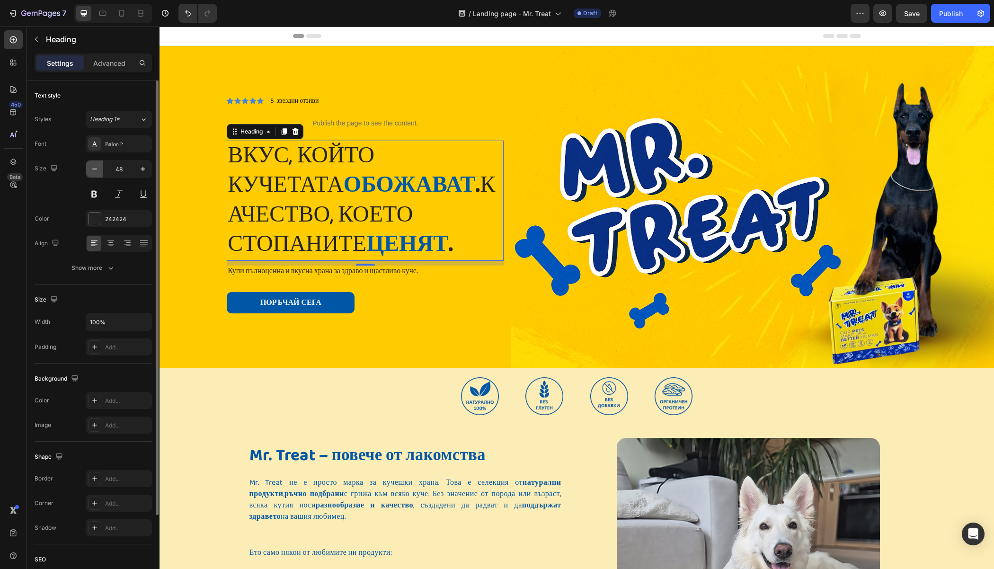
click at [98, 168] on icon "button" at bounding box center [94, 168] width 9 height 9
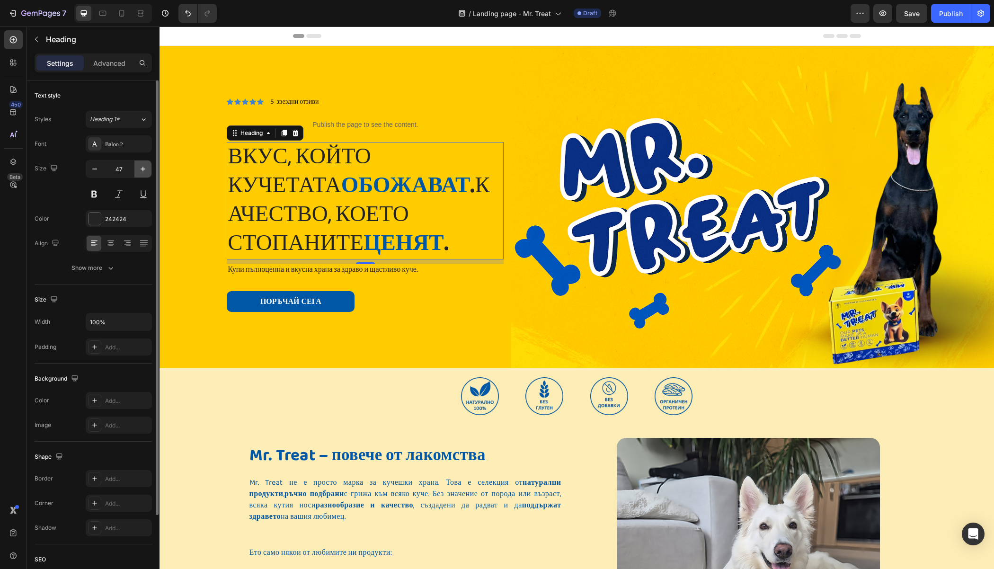
click at [145, 169] on icon "button" at bounding box center [142, 168] width 9 height 9
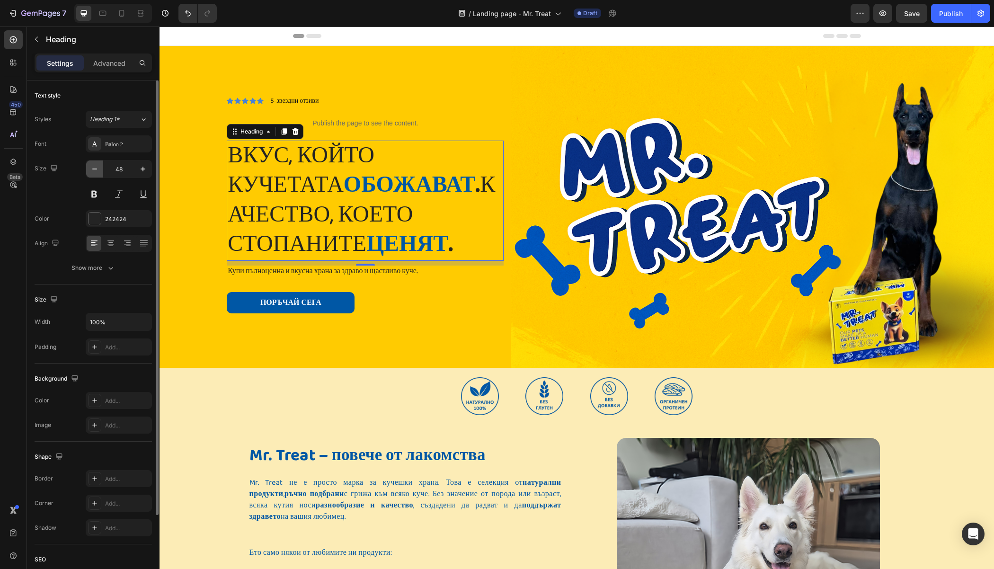
click at [98, 171] on icon "button" at bounding box center [94, 168] width 9 height 9
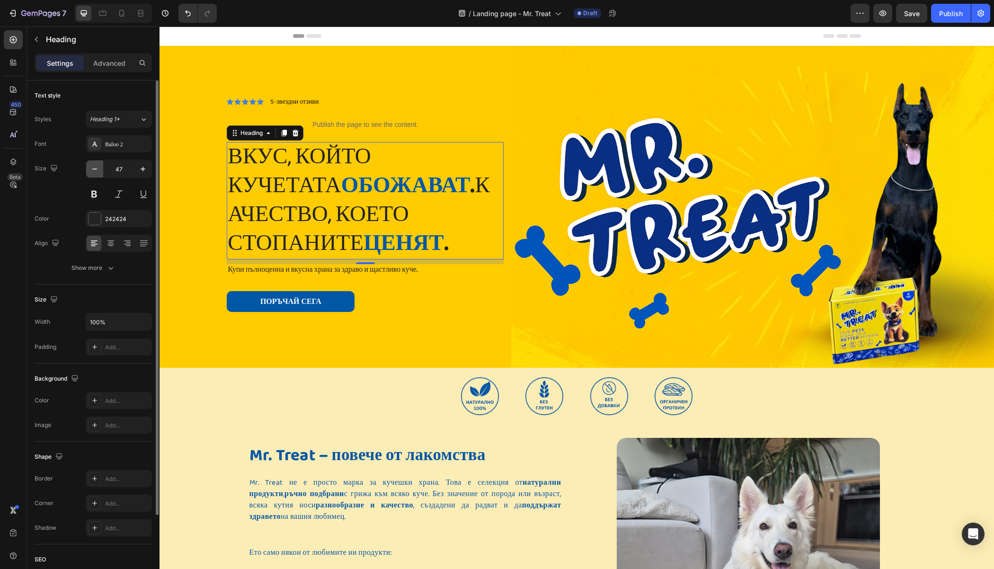
click at [98, 171] on icon "button" at bounding box center [94, 168] width 9 height 9
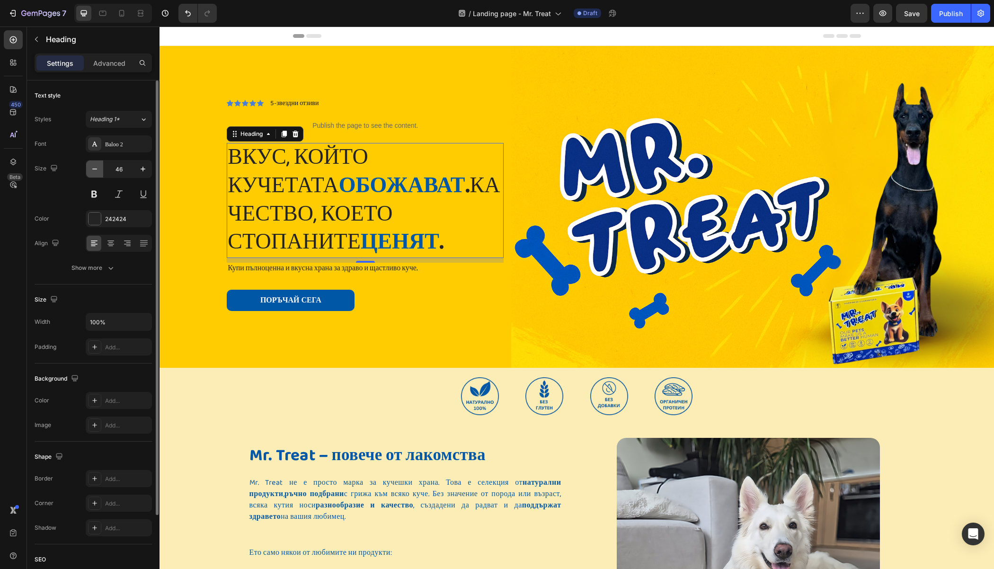
click at [98, 171] on icon "button" at bounding box center [94, 168] width 9 height 9
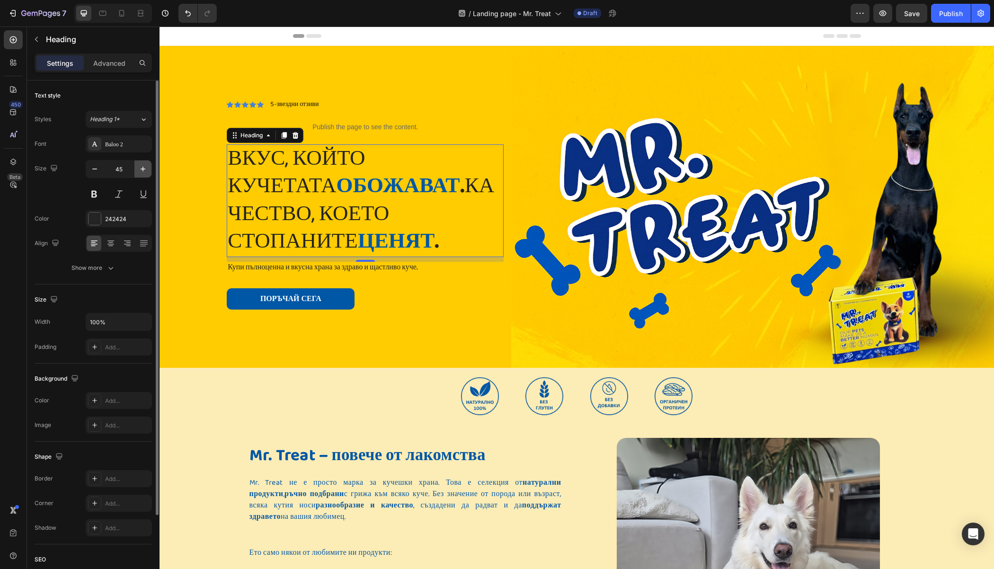
click at [139, 168] on icon "button" at bounding box center [142, 168] width 9 height 9
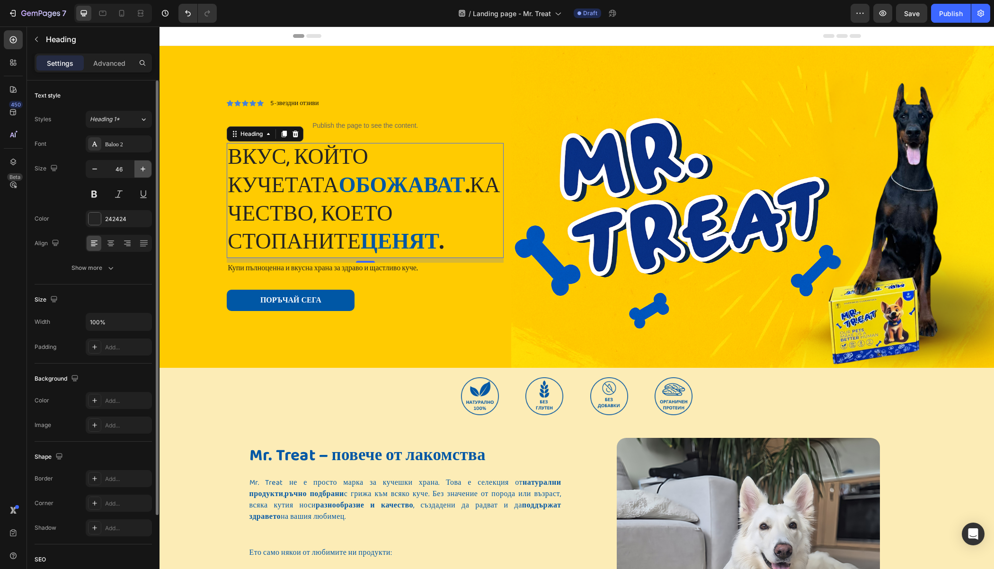
click at [139, 168] on icon "button" at bounding box center [142, 168] width 9 height 9
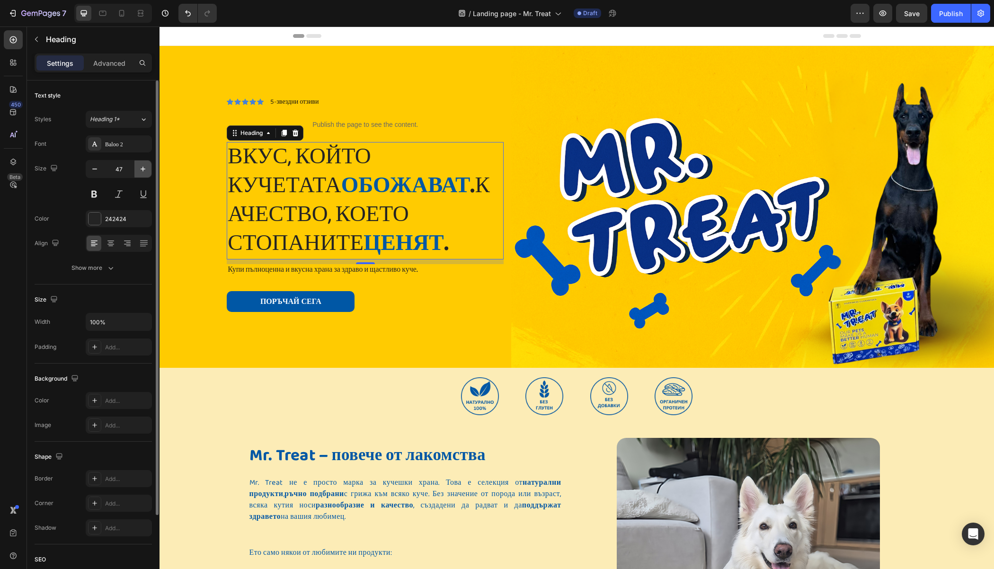
click at [139, 168] on icon "button" at bounding box center [142, 168] width 9 height 9
type input "48"
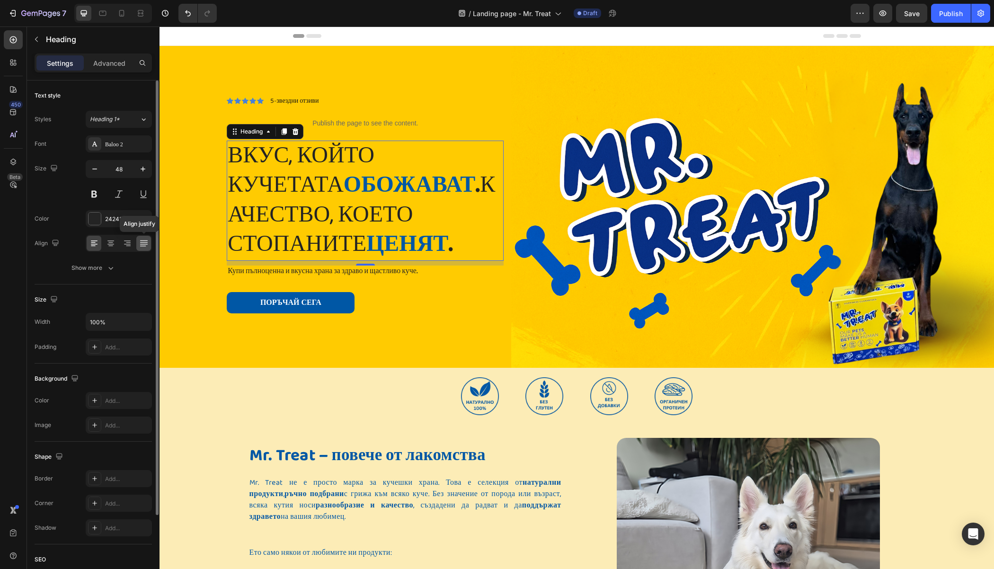
click at [145, 242] on icon at bounding box center [144, 242] width 8 height 0
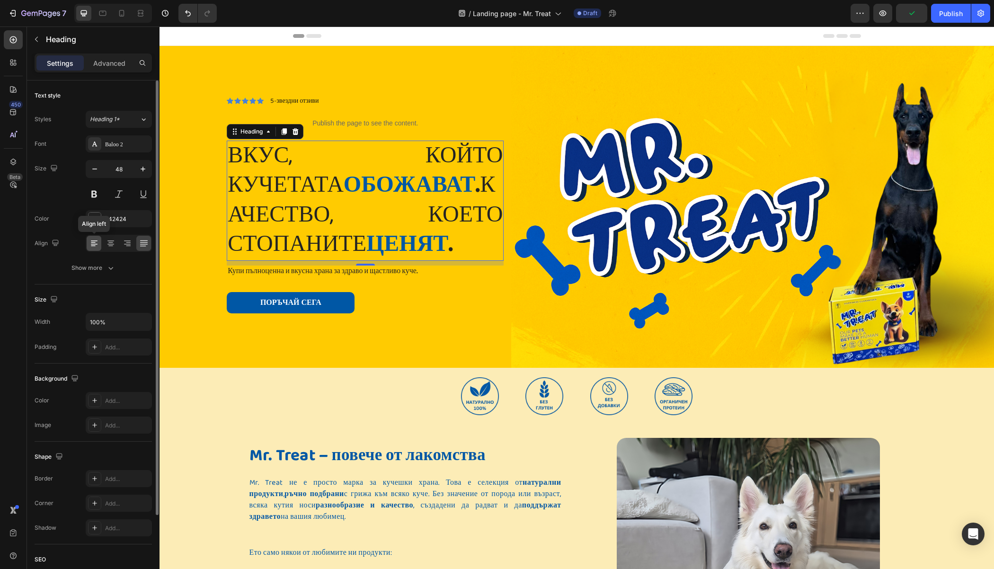
click at [92, 239] on icon at bounding box center [93, 242] width 9 height 9
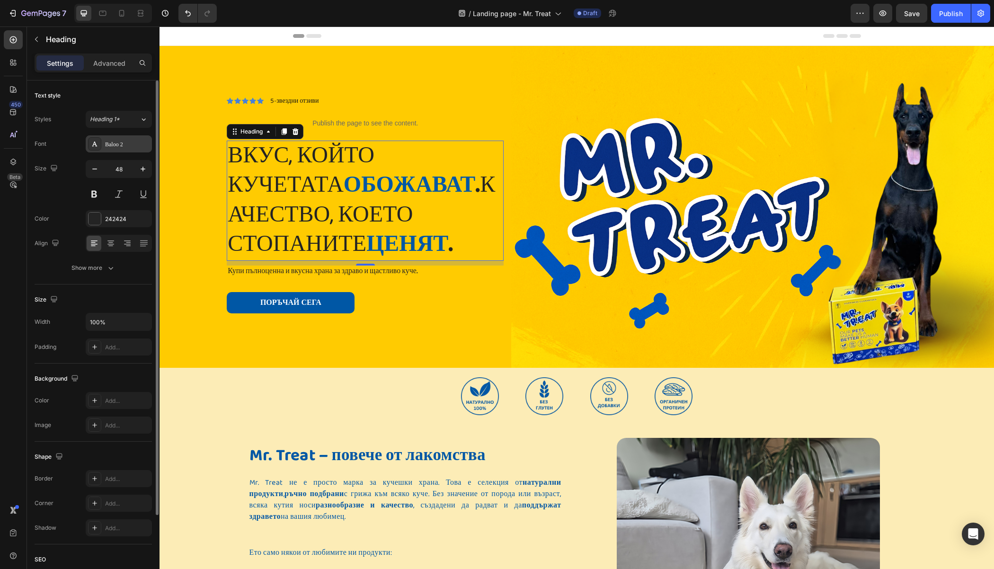
click at [115, 143] on div "Baloo 2" at bounding box center [127, 144] width 44 height 9
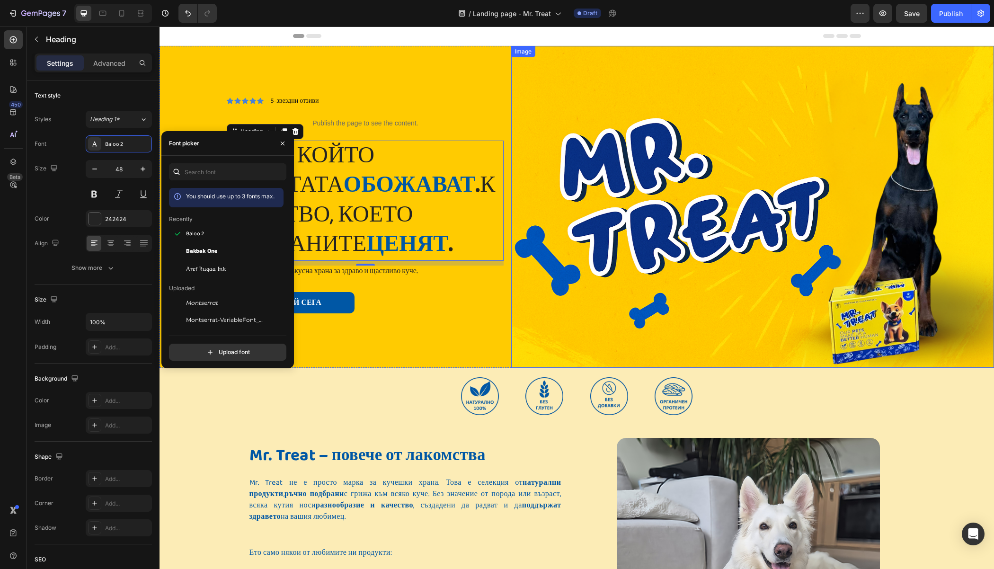
click at [608, 100] on img at bounding box center [752, 207] width 483 height 322
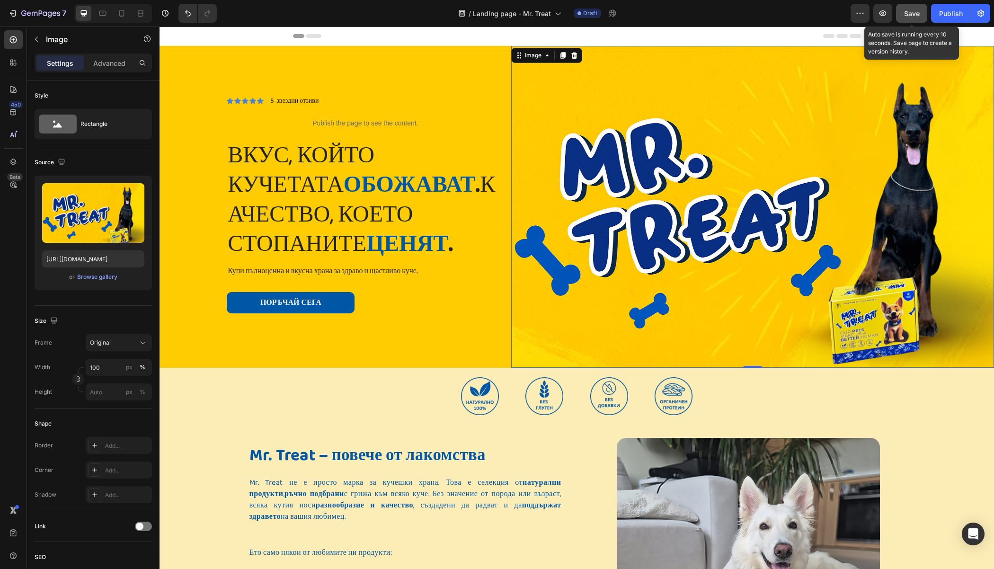
click at [905, 15] on span "Save" at bounding box center [912, 13] width 16 height 8
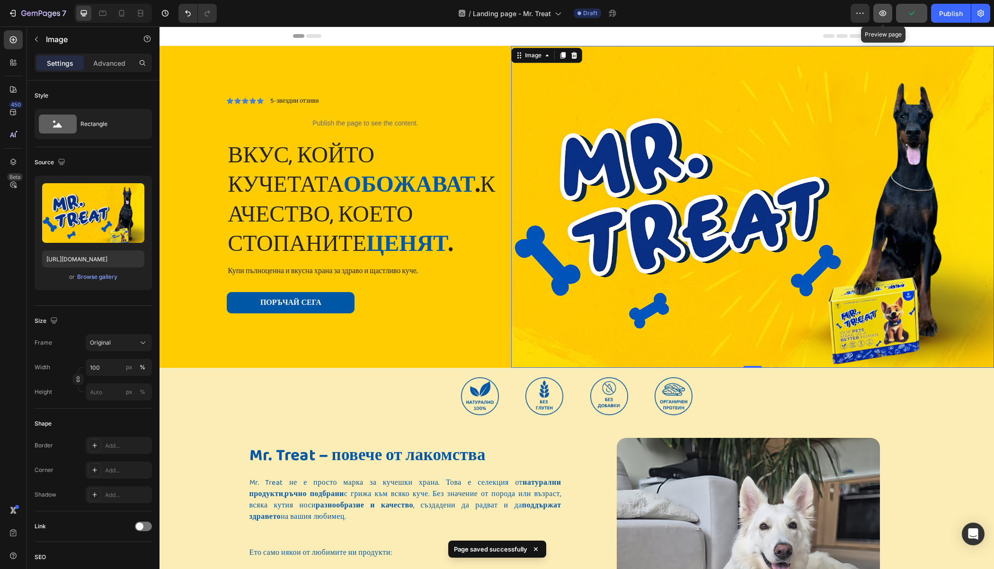
click at [883, 9] on icon "button" at bounding box center [882, 13] width 9 height 9
